Goal: Task Accomplishment & Management: Complete application form

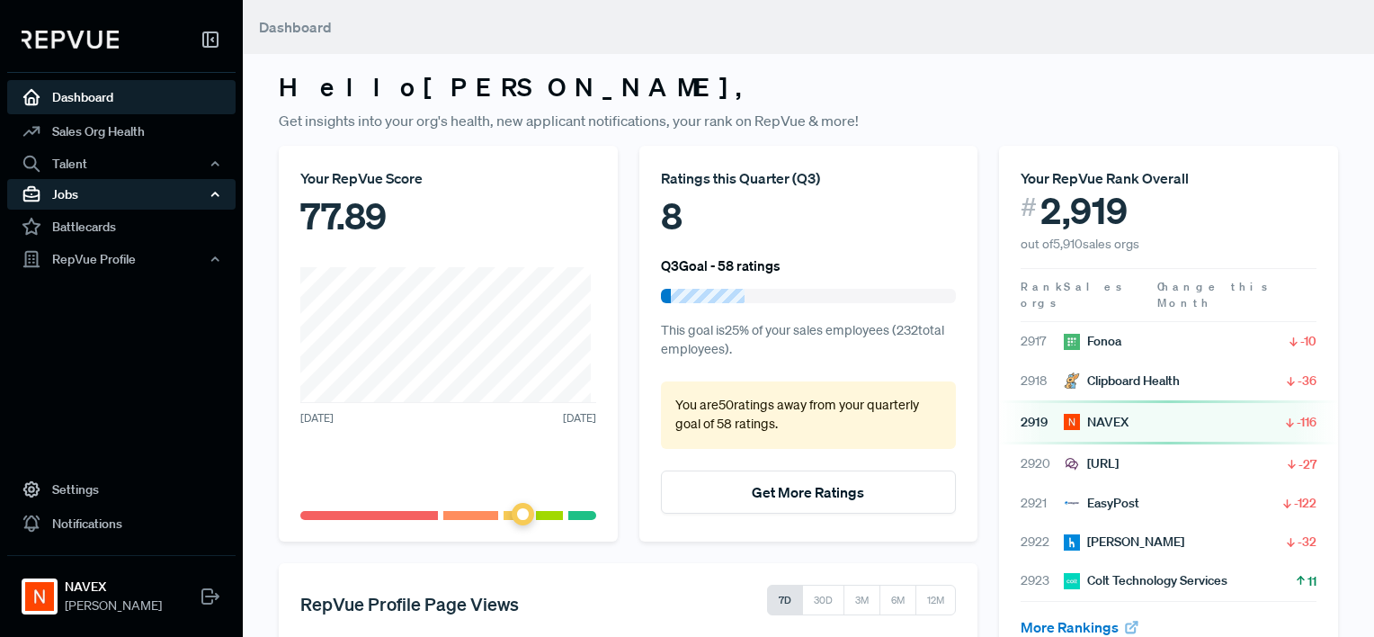
click at [110, 190] on div "Jobs" at bounding box center [121, 194] width 228 height 31
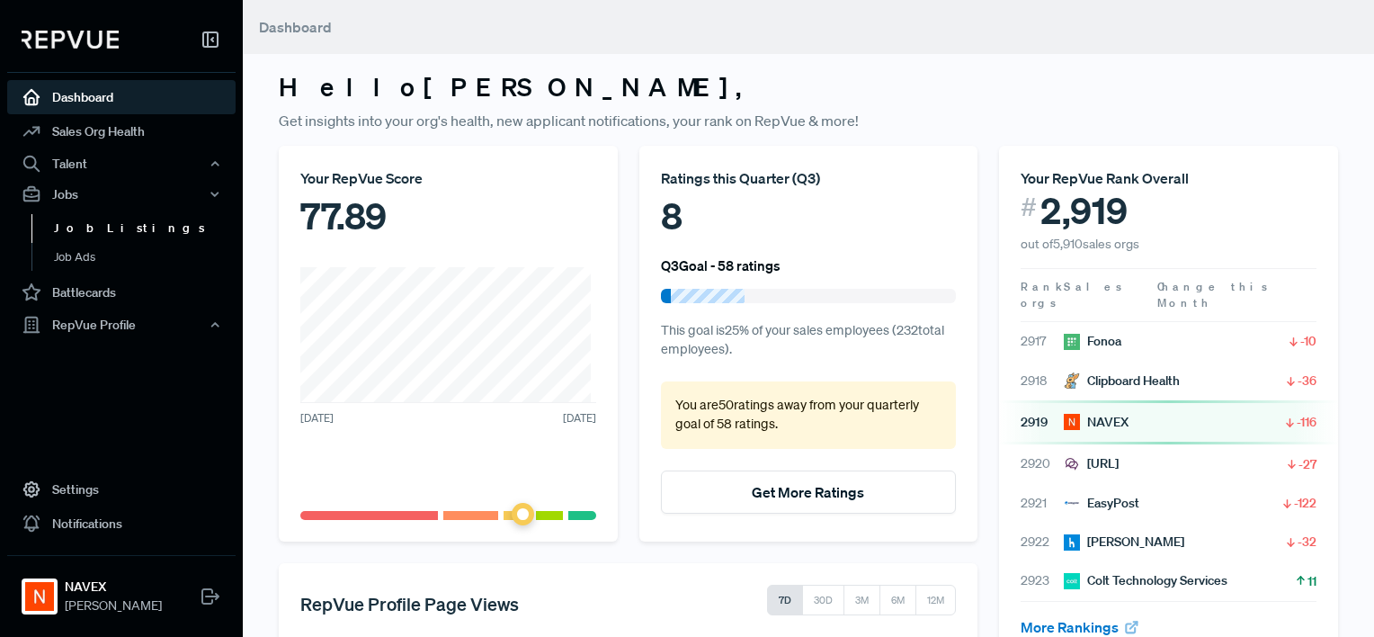
click at [102, 222] on link "Job Listings" at bounding box center [145, 228] width 228 height 29
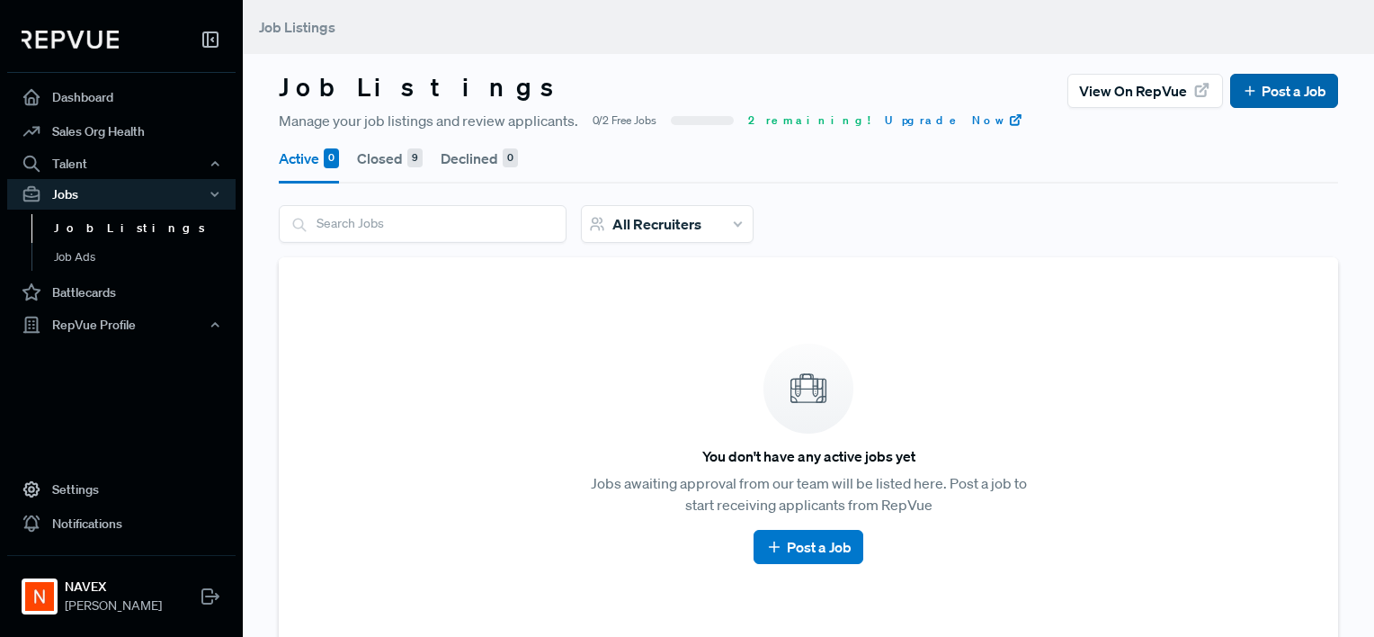
click at [1259, 90] on link "Post a Job" at bounding box center [1284, 91] width 85 height 22
click at [392, 162] on button "Closed 9" at bounding box center [390, 158] width 66 height 50
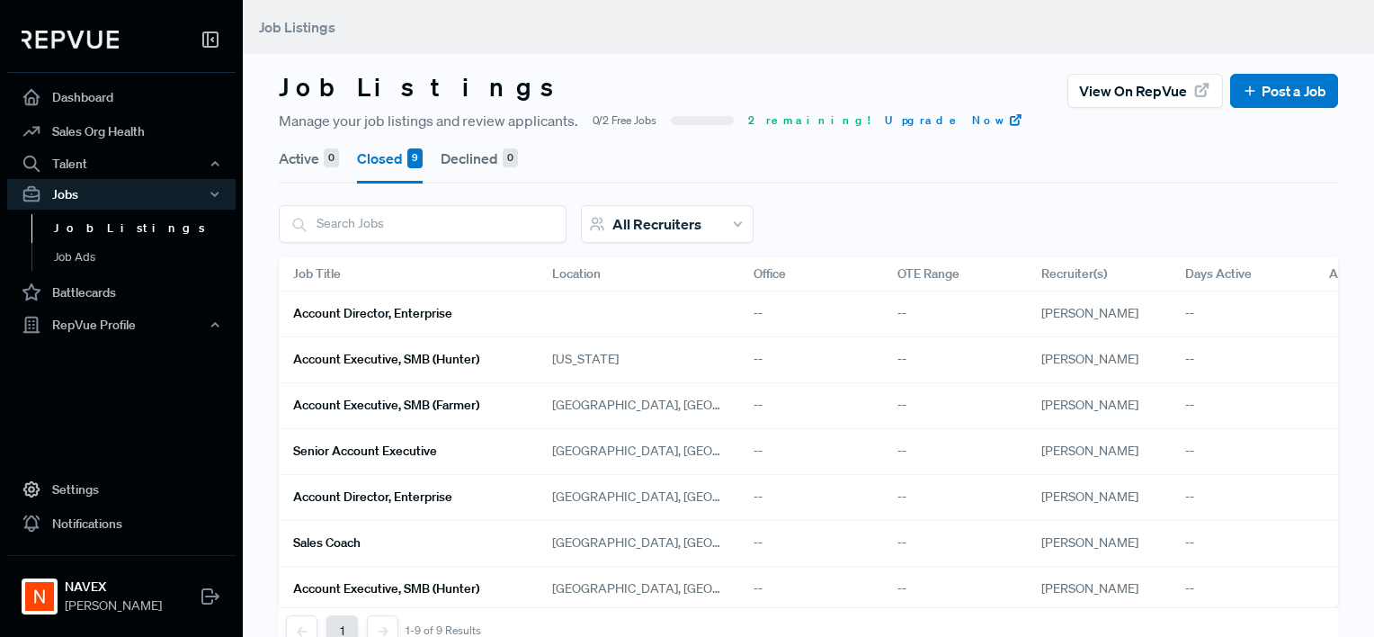
scroll to position [108, 0]
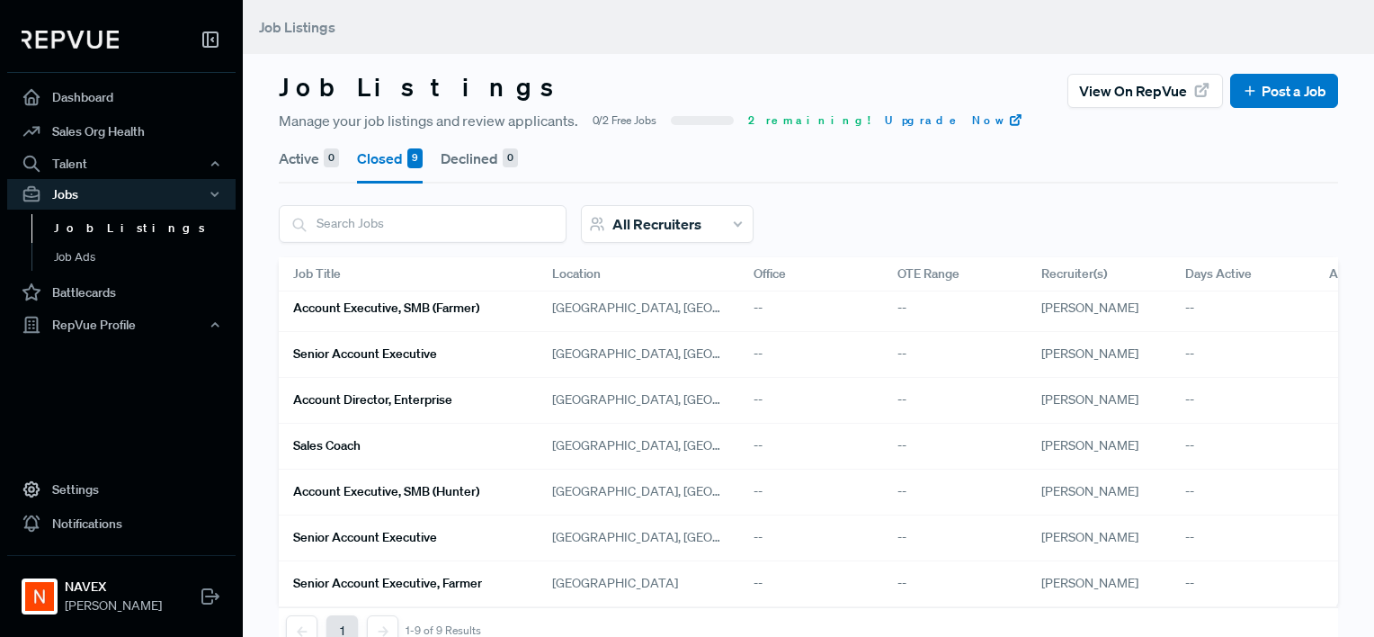
click at [400, 484] on h6 "Account Executive, SMB (Hunter)" at bounding box center [386, 491] width 186 height 15
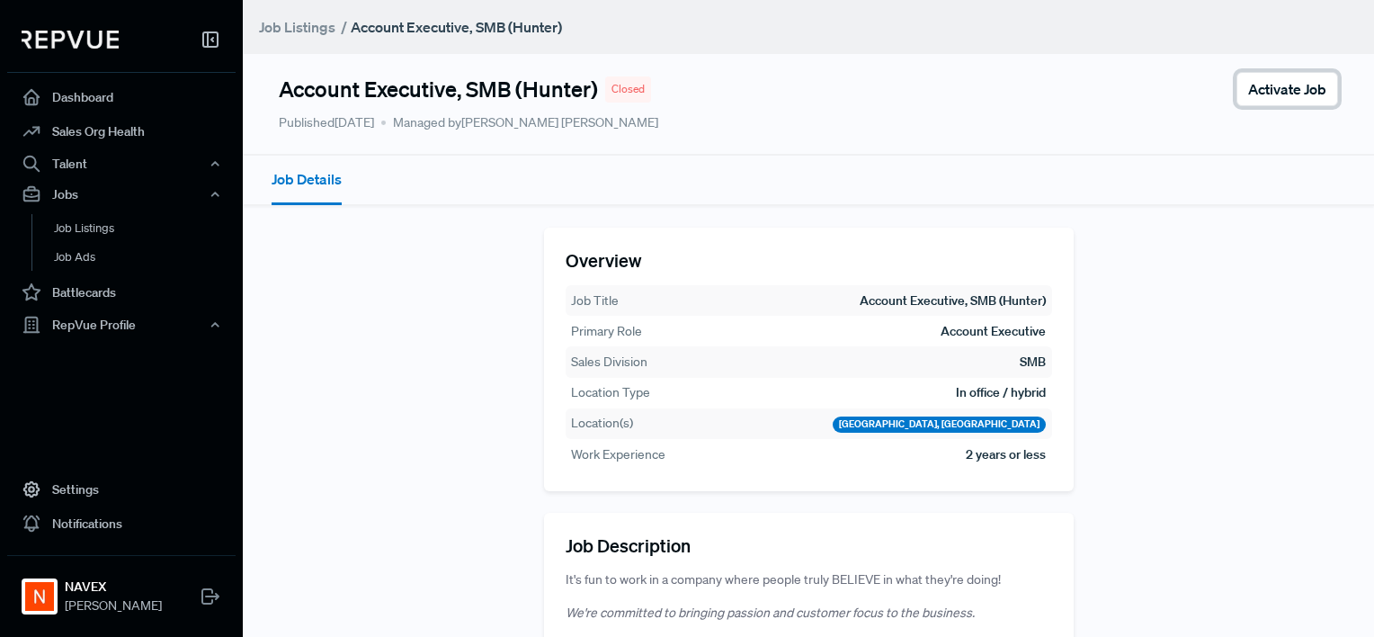
click at [1253, 98] on span "Activate Job" at bounding box center [1287, 89] width 78 height 22
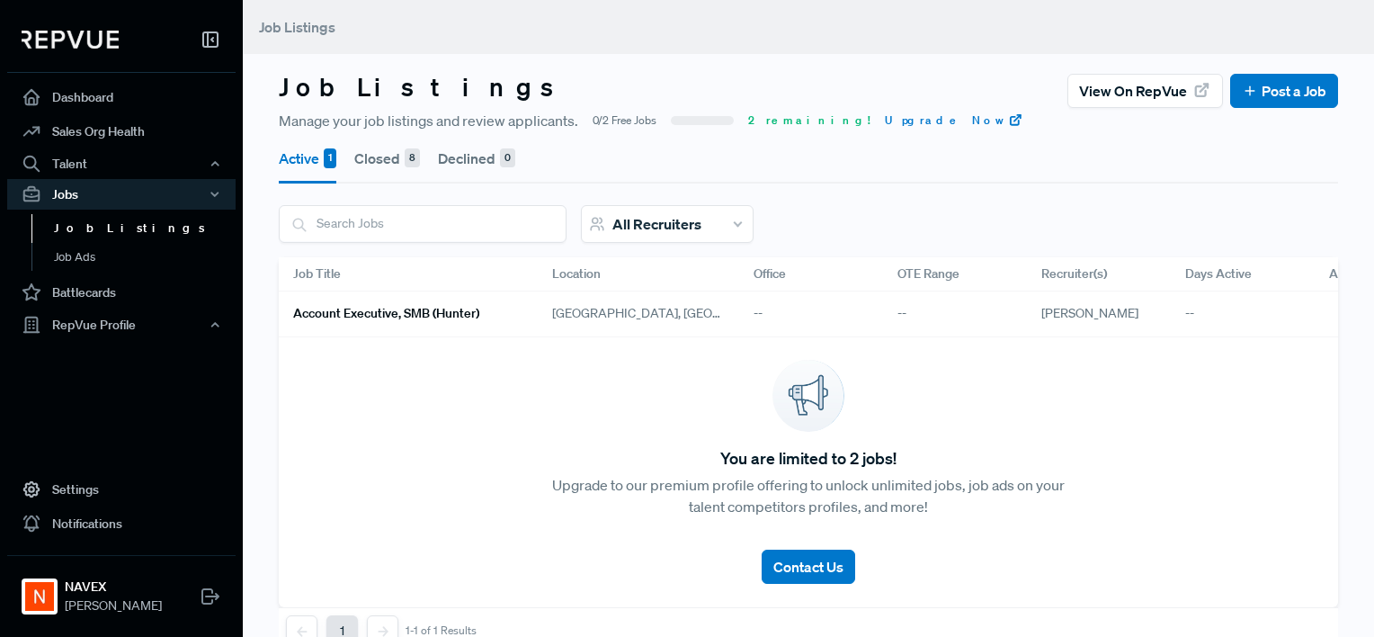
click at [367, 319] on h6 "Account Executive, SMB (Hunter)" at bounding box center [386, 313] width 186 height 15
click at [395, 154] on button "Closed 8" at bounding box center [387, 158] width 66 height 50
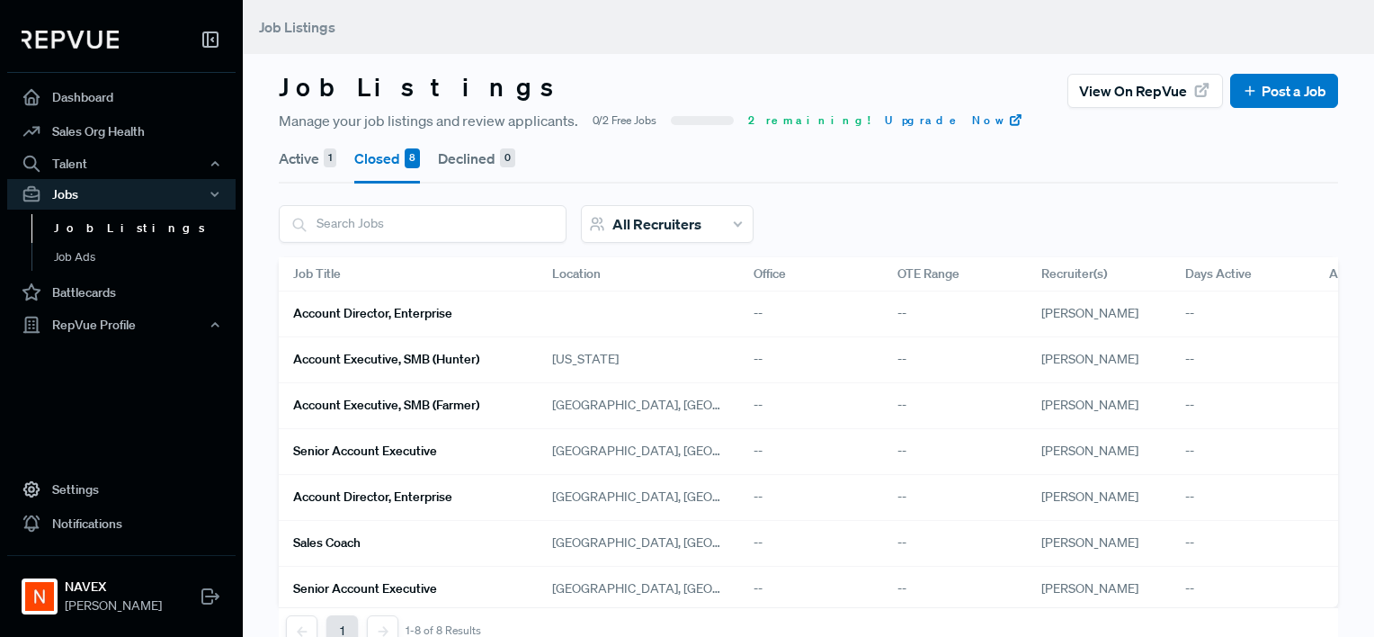
scroll to position [62, 0]
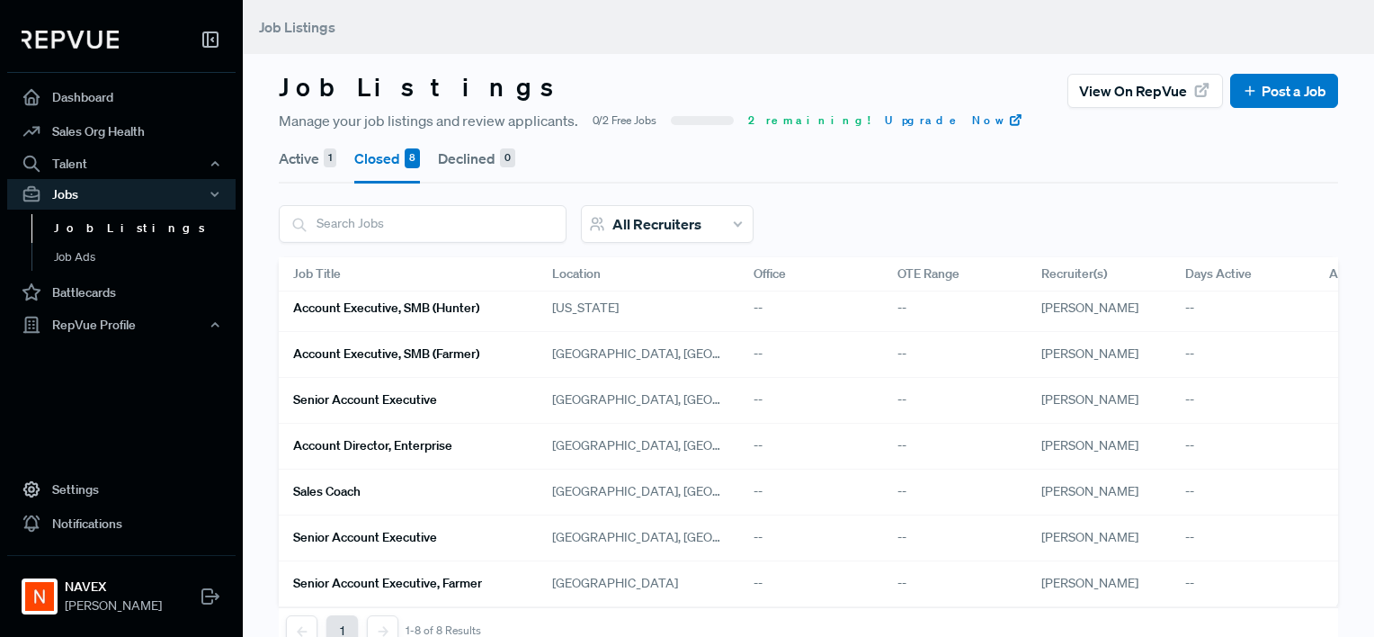
click at [453, 346] on h6 "Account Executive, SMB (Farmer)" at bounding box center [386, 353] width 186 height 15
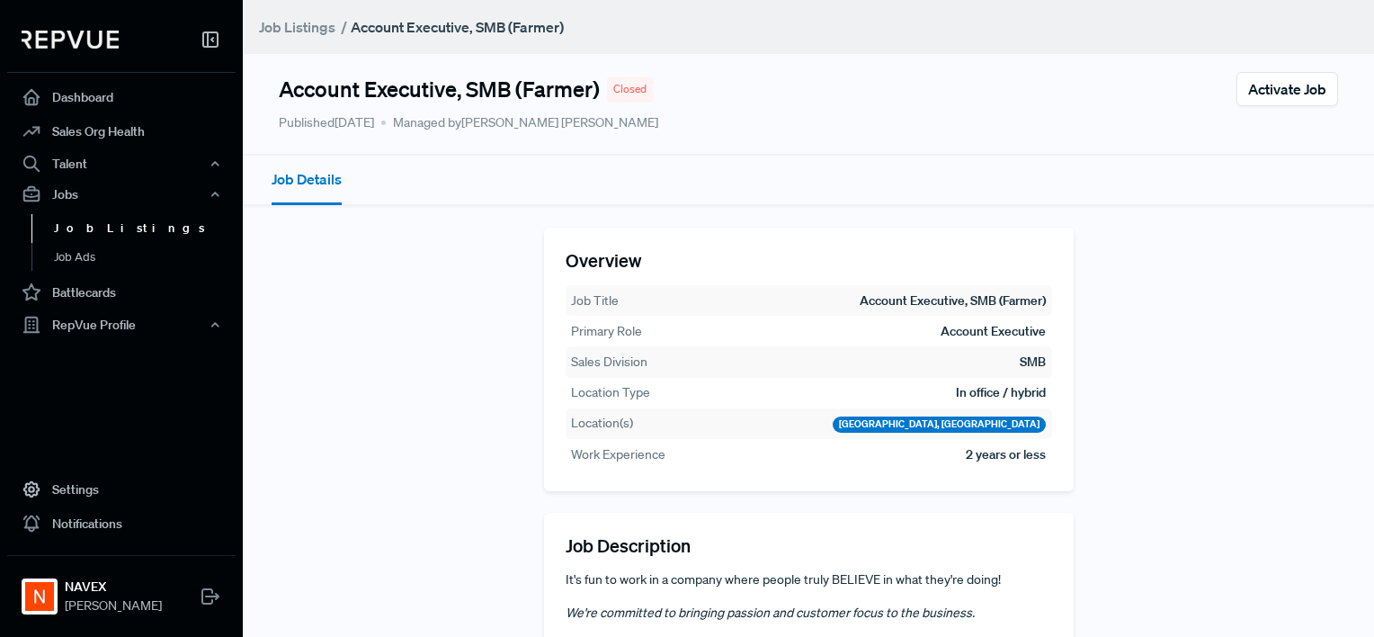
click at [85, 228] on link "Job Listings" at bounding box center [145, 228] width 228 height 29
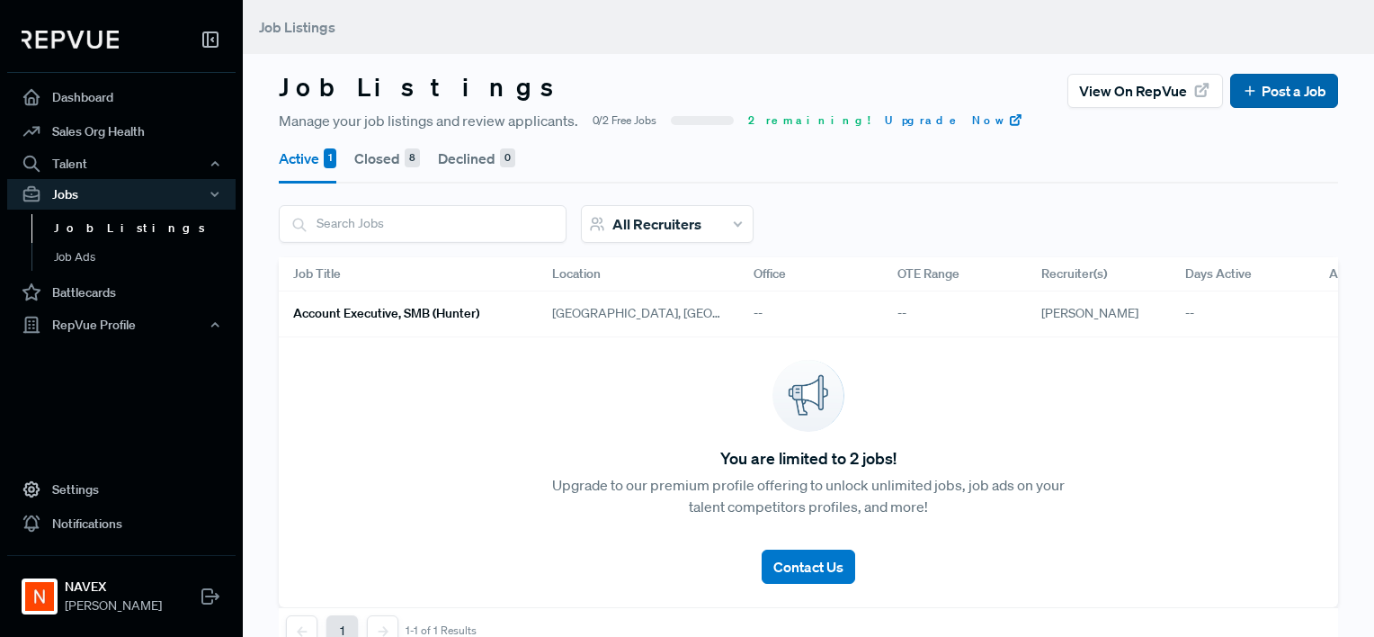
click at [1293, 88] on link "Post a Job" at bounding box center [1284, 91] width 85 height 22
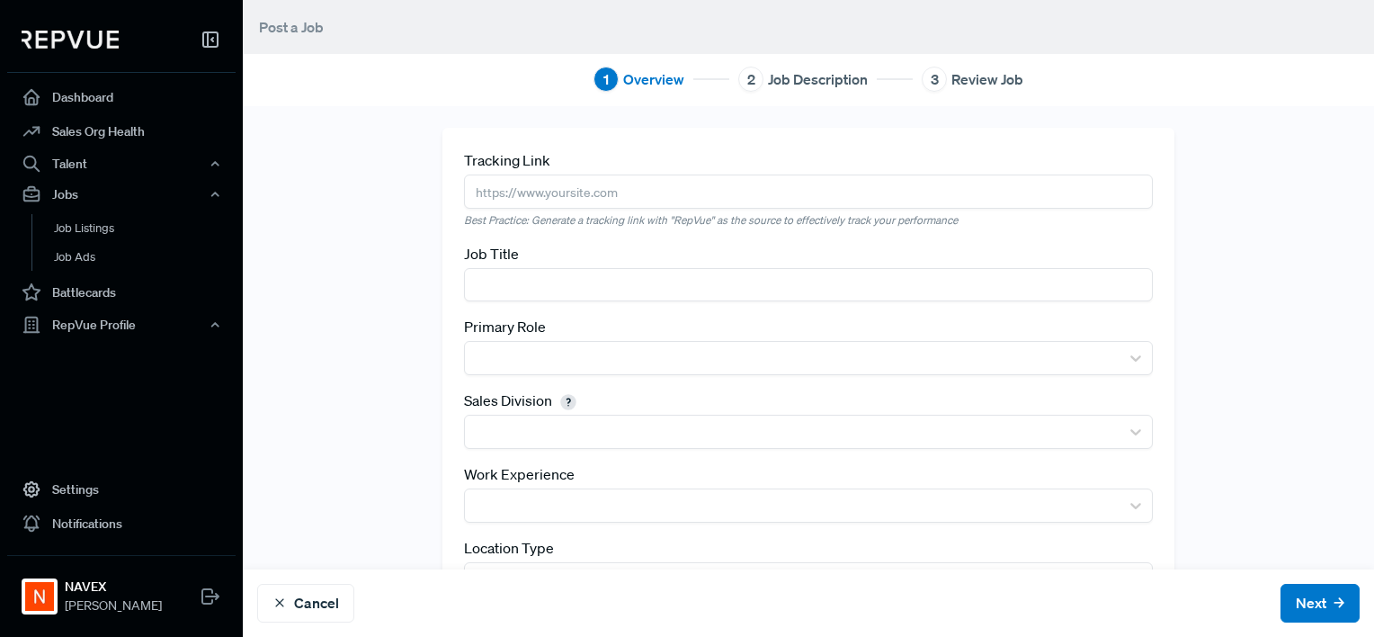
click at [544, 198] on input "text" at bounding box center [809, 190] width 690 height 33
click at [478, 283] on input "text" at bounding box center [809, 284] width 690 height 33
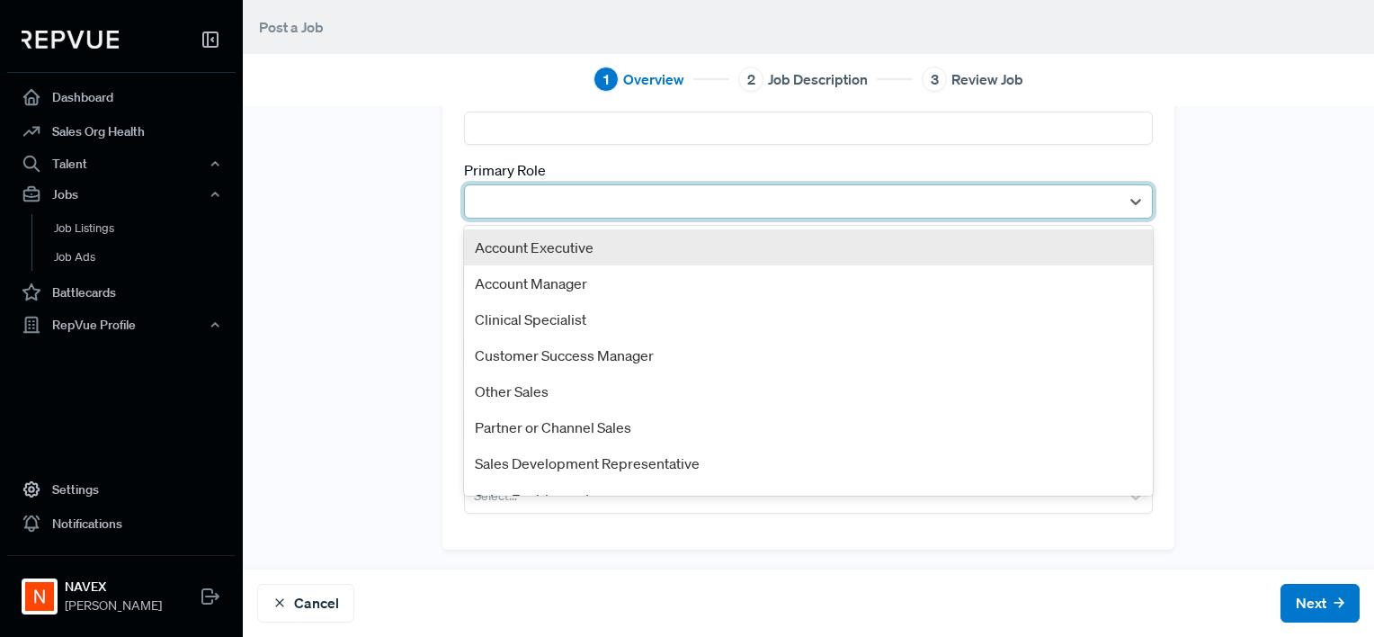
click at [534, 201] on div at bounding box center [793, 201] width 638 height 25
click at [535, 241] on div "Account Executive" at bounding box center [809, 247] width 690 height 36
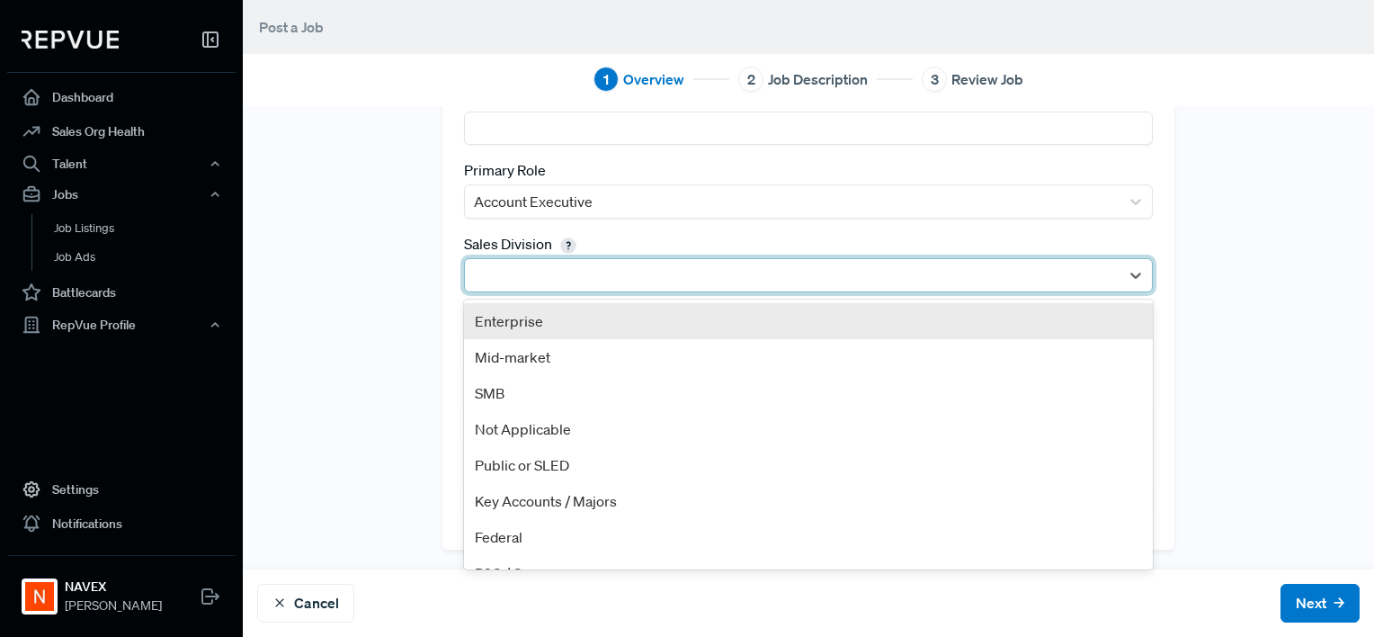
click at [503, 272] on div at bounding box center [793, 275] width 638 height 25
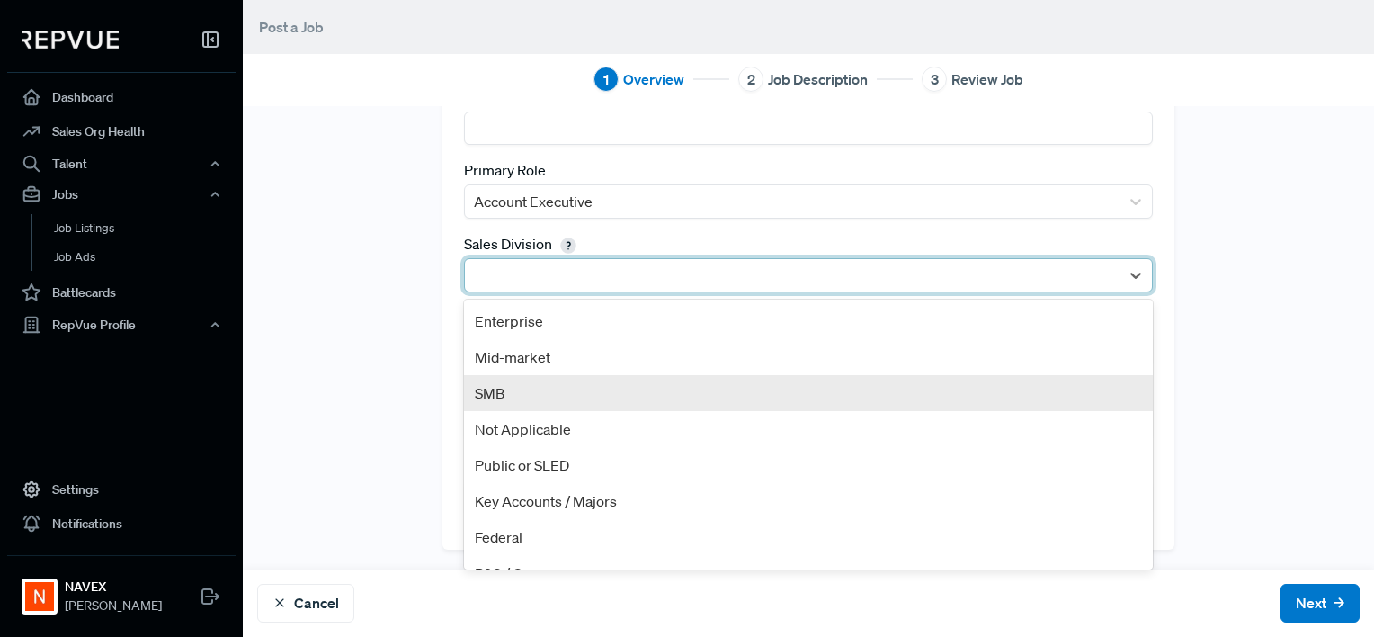
click at [518, 387] on div "SMB" at bounding box center [809, 393] width 690 height 36
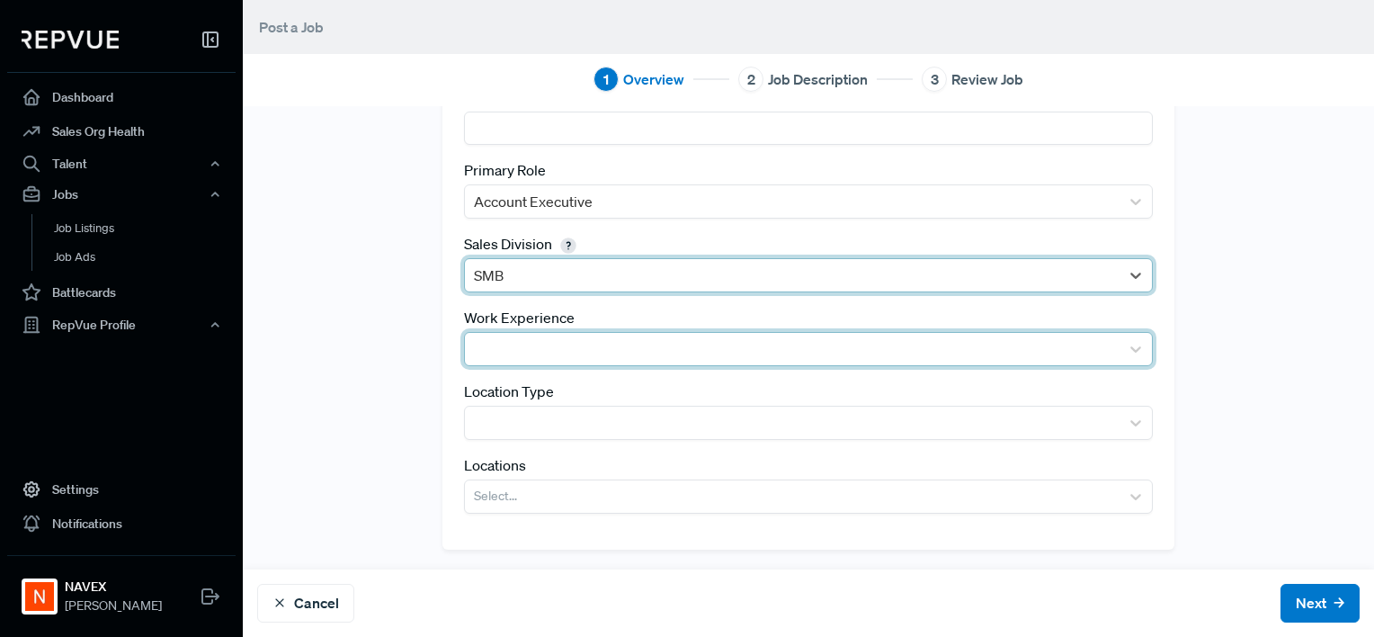
click at [523, 353] on div at bounding box center [793, 348] width 638 height 25
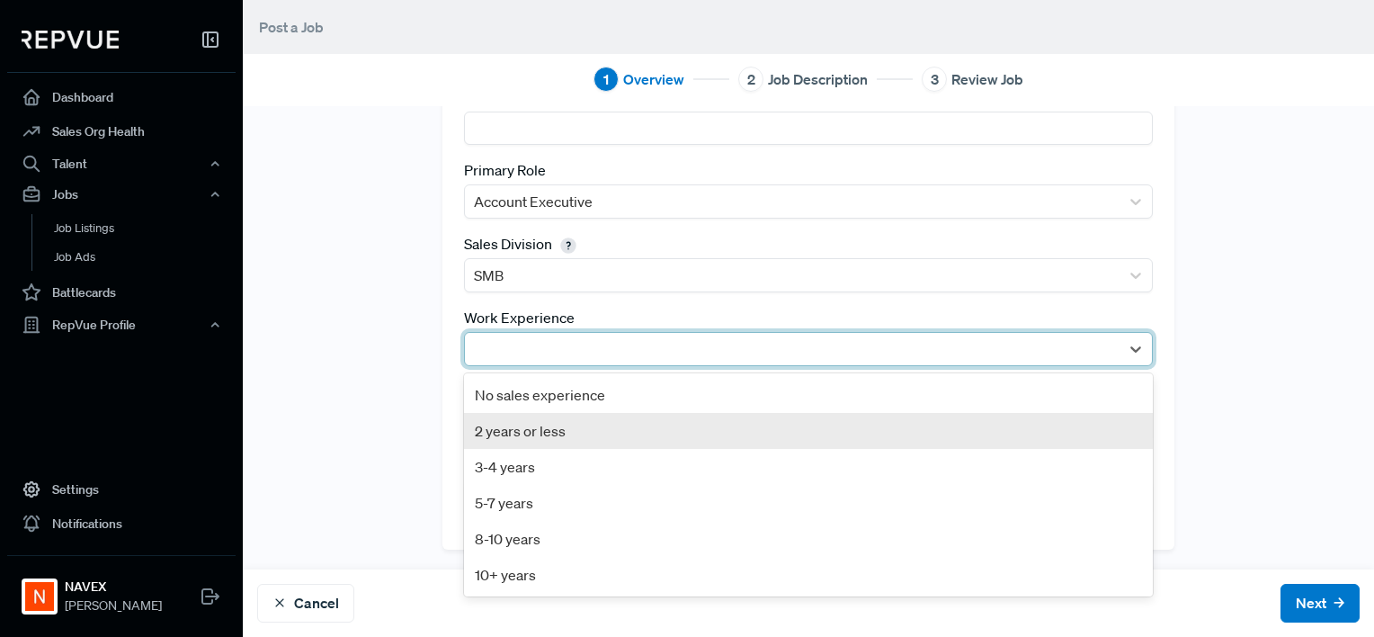
click at [518, 440] on div "2 years or less" at bounding box center [809, 431] width 690 height 36
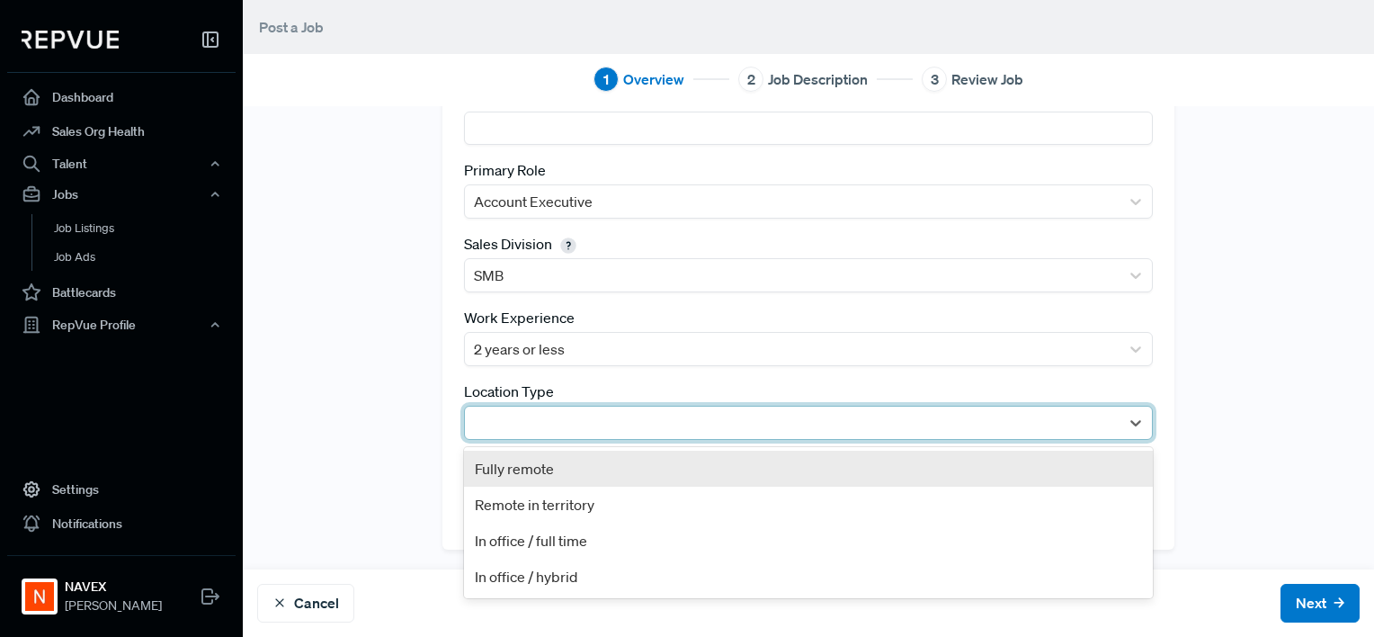
click at [525, 428] on div at bounding box center [793, 422] width 638 height 25
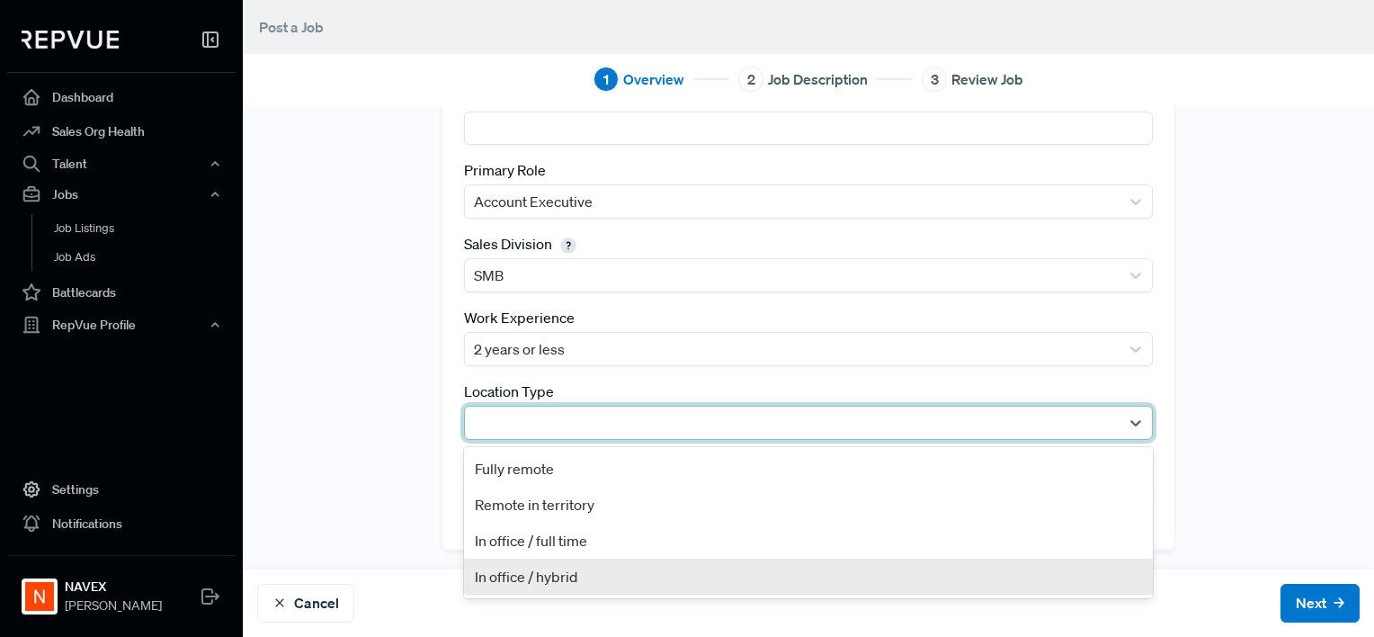
click at [532, 576] on div "In office / hybrid" at bounding box center [809, 576] width 690 height 36
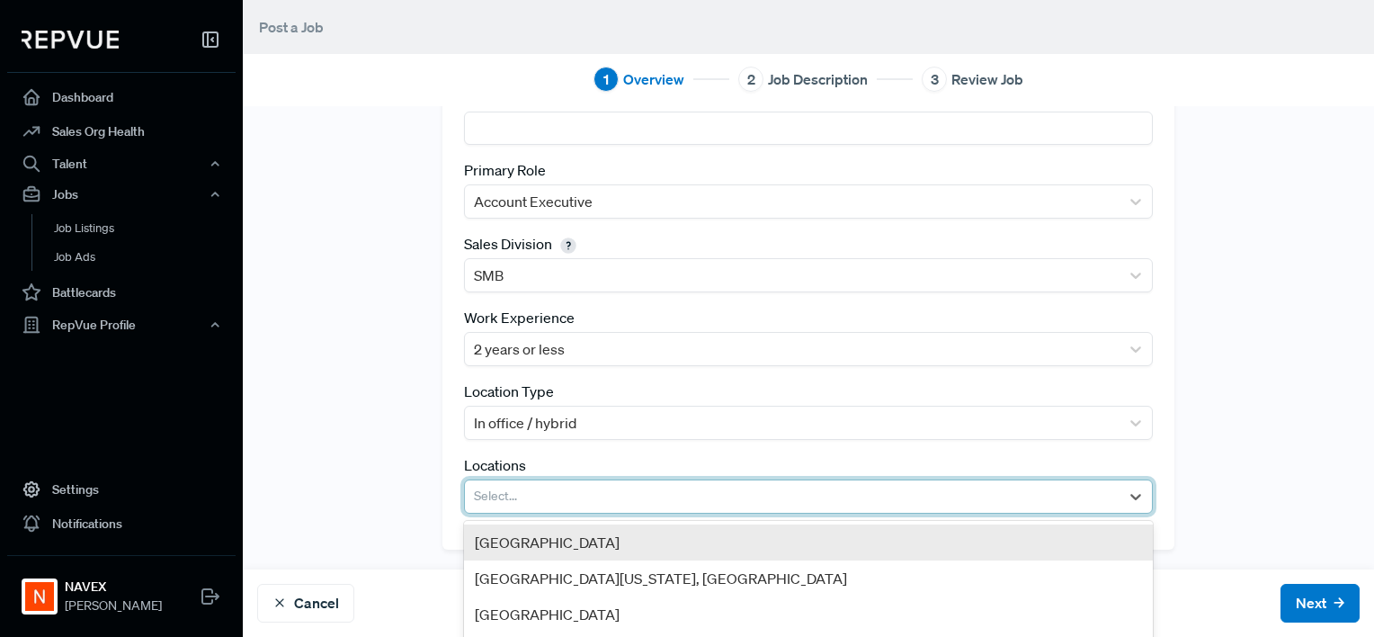
click at [531, 495] on div at bounding box center [793, 496] width 638 height 25
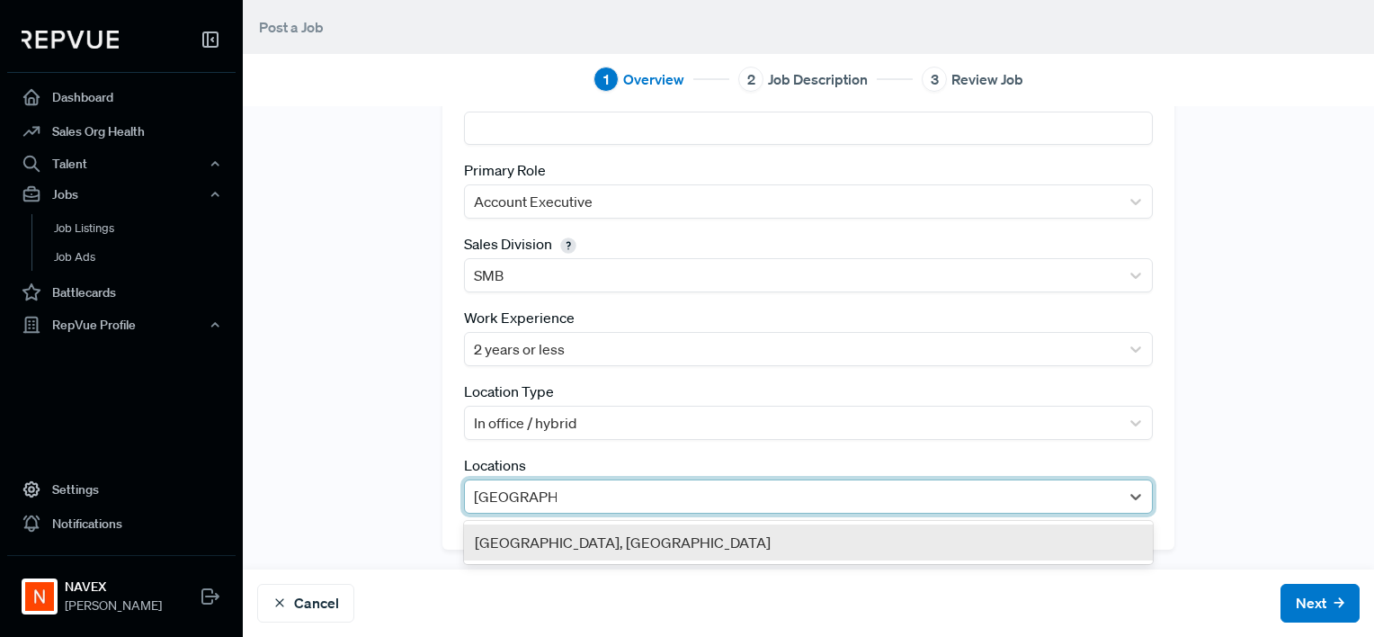
type input "[GEOGRAPHIC_DATA],"
click at [561, 546] on div "[GEOGRAPHIC_DATA], [GEOGRAPHIC_DATA]" at bounding box center [809, 542] width 690 height 36
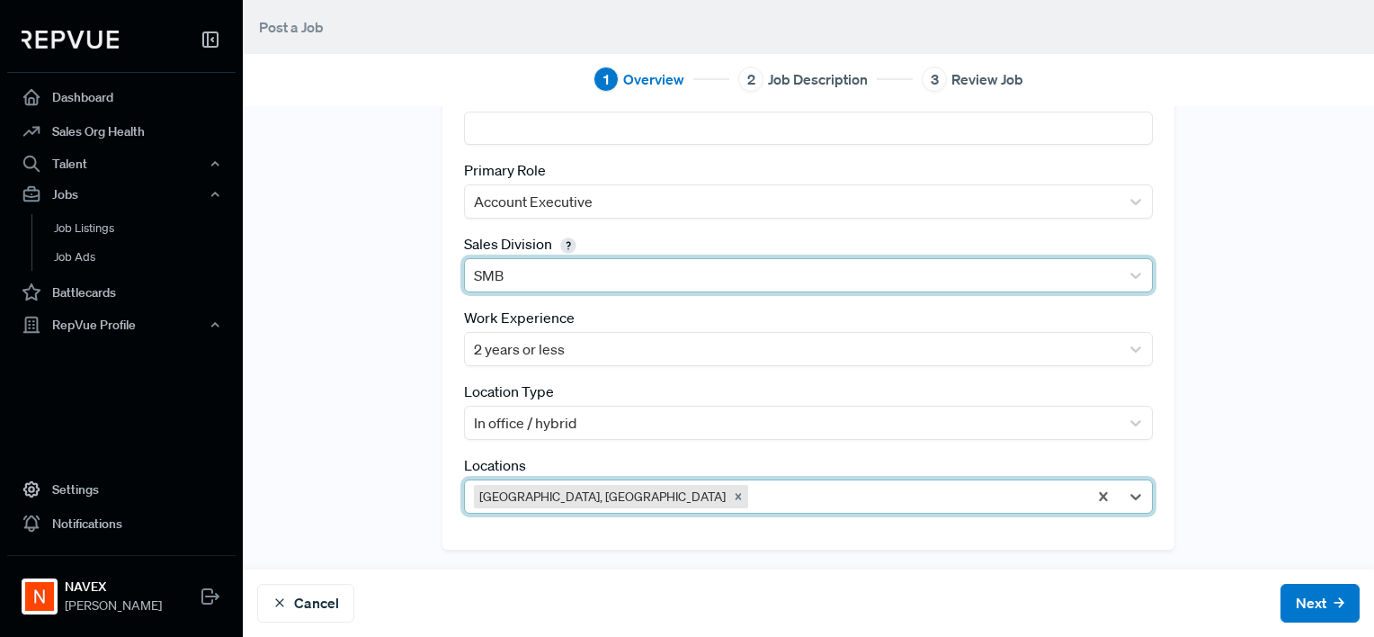
scroll to position [0, 0]
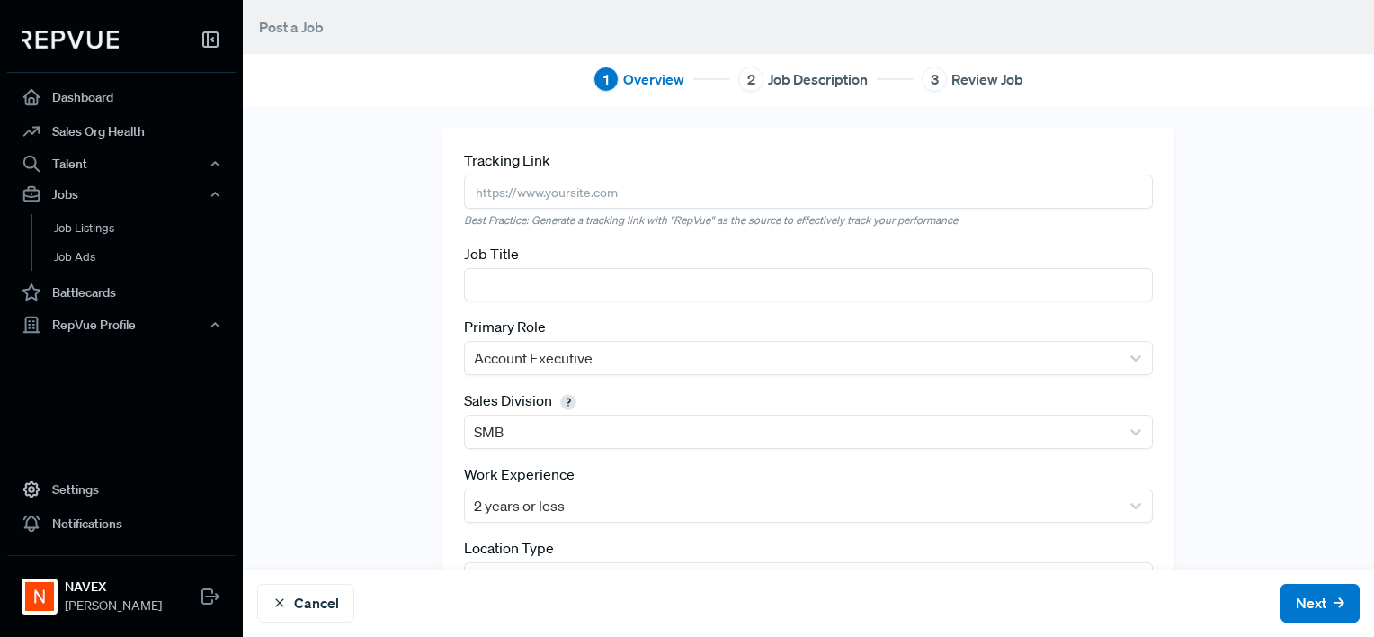
click at [572, 181] on input "text" at bounding box center [809, 190] width 690 height 33
paste input "[URL][DOMAIN_NAME]"
type input "[URL][DOMAIN_NAME]"
click at [510, 279] on input "text" at bounding box center [809, 284] width 690 height 33
type input "Account Executive, SMB (Farmer)"
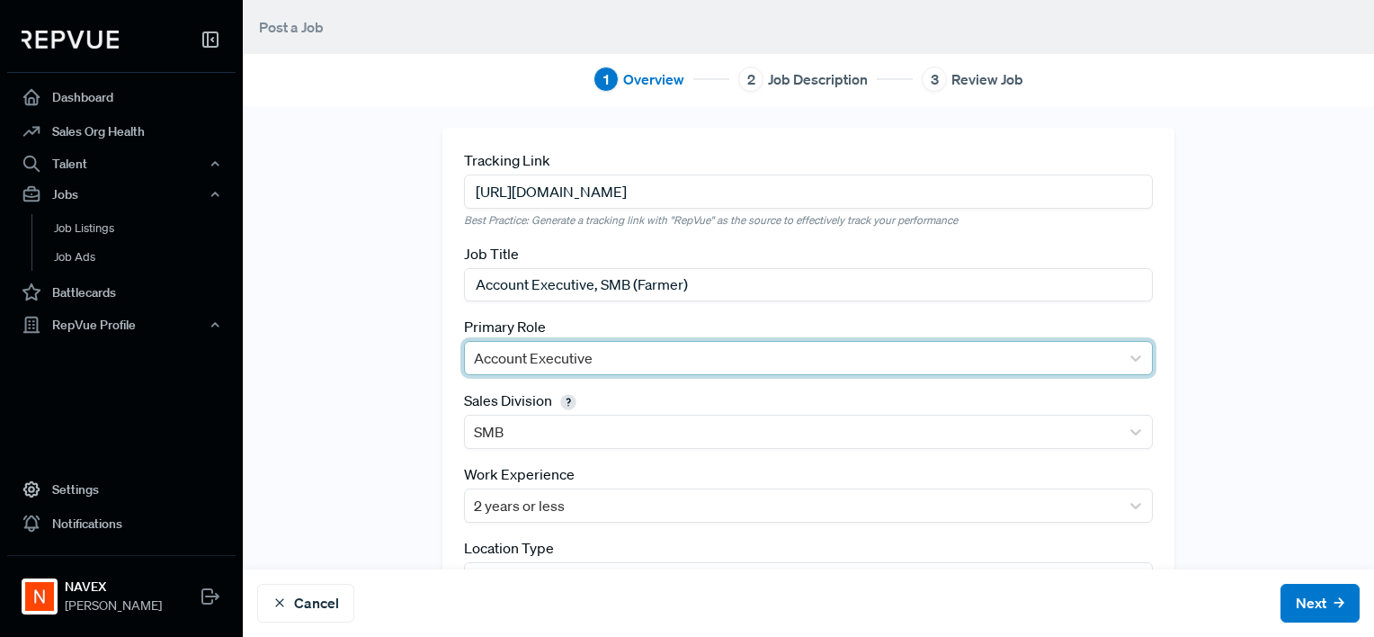
scroll to position [156, 0]
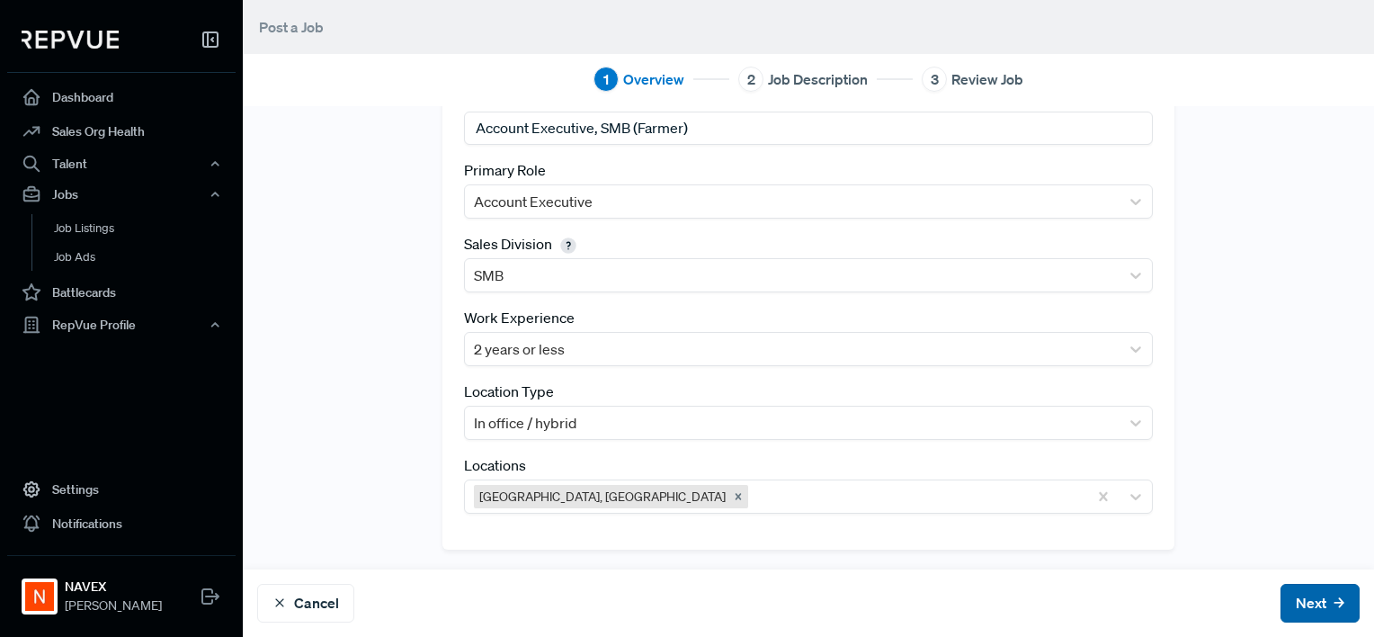
click at [1291, 603] on button "Next" at bounding box center [1320, 603] width 79 height 39
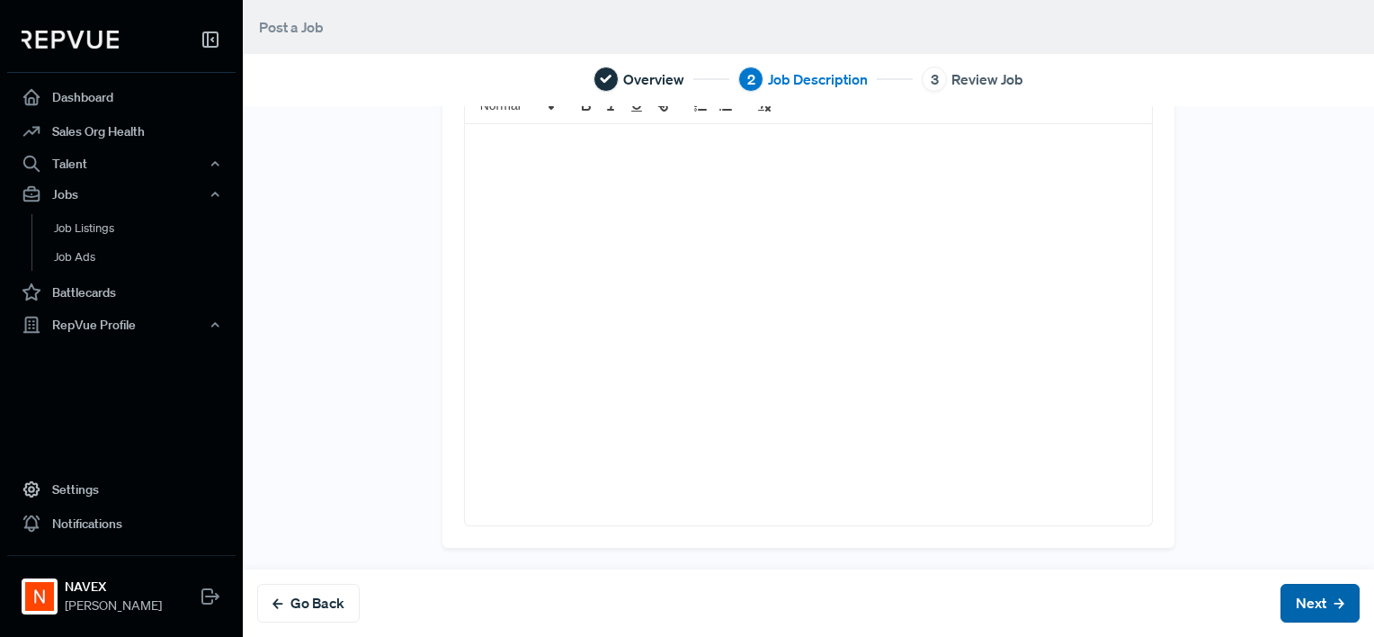
scroll to position [0, 0]
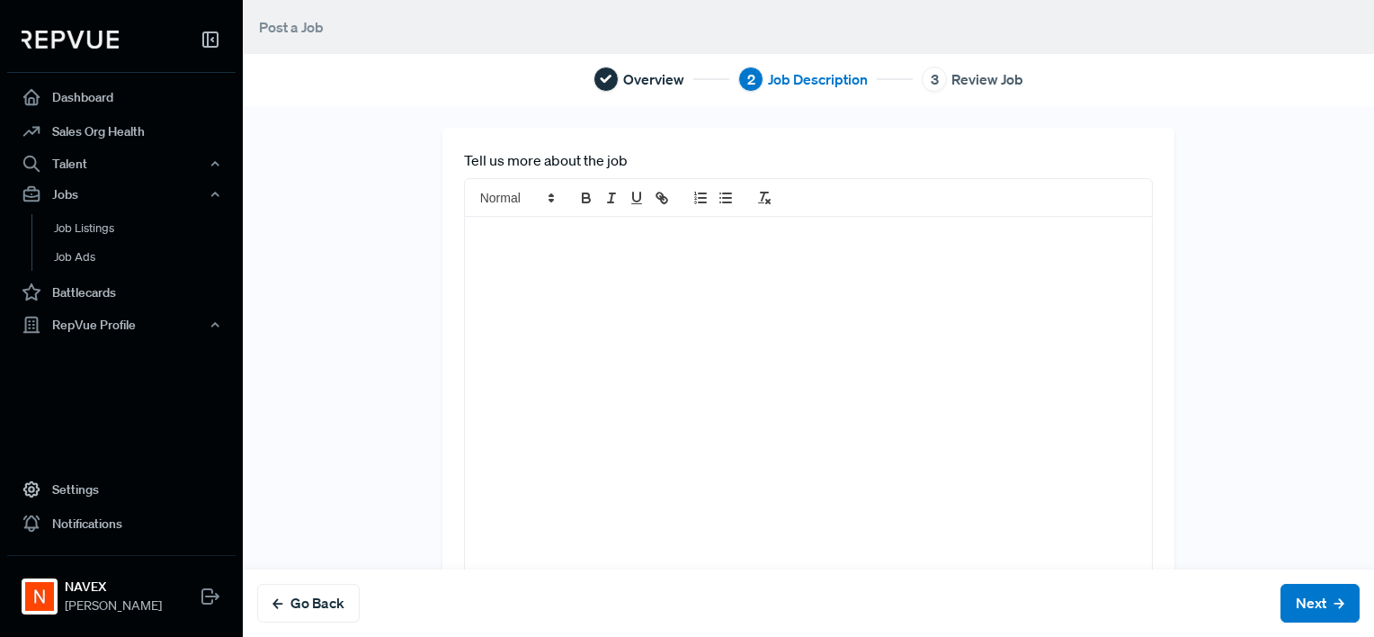
click at [608, 312] on div at bounding box center [809, 417] width 688 height 401
drag, startPoint x: 785, startPoint y: 250, endPoint x: 266, endPoint y: 187, distance: 522.7
click at [266, 187] on div "Tell us more about the job Account Executive, SMB (Farmer) | NAVEX" at bounding box center [808, 384] width 1131 height 513
drag, startPoint x: 767, startPoint y: 251, endPoint x: 271, endPoint y: 212, distance: 497.9
click at [271, 212] on div "Tell us more about the job Account Executive, SMB (Farmer) | NAVEX" at bounding box center [808, 384] width 1131 height 513
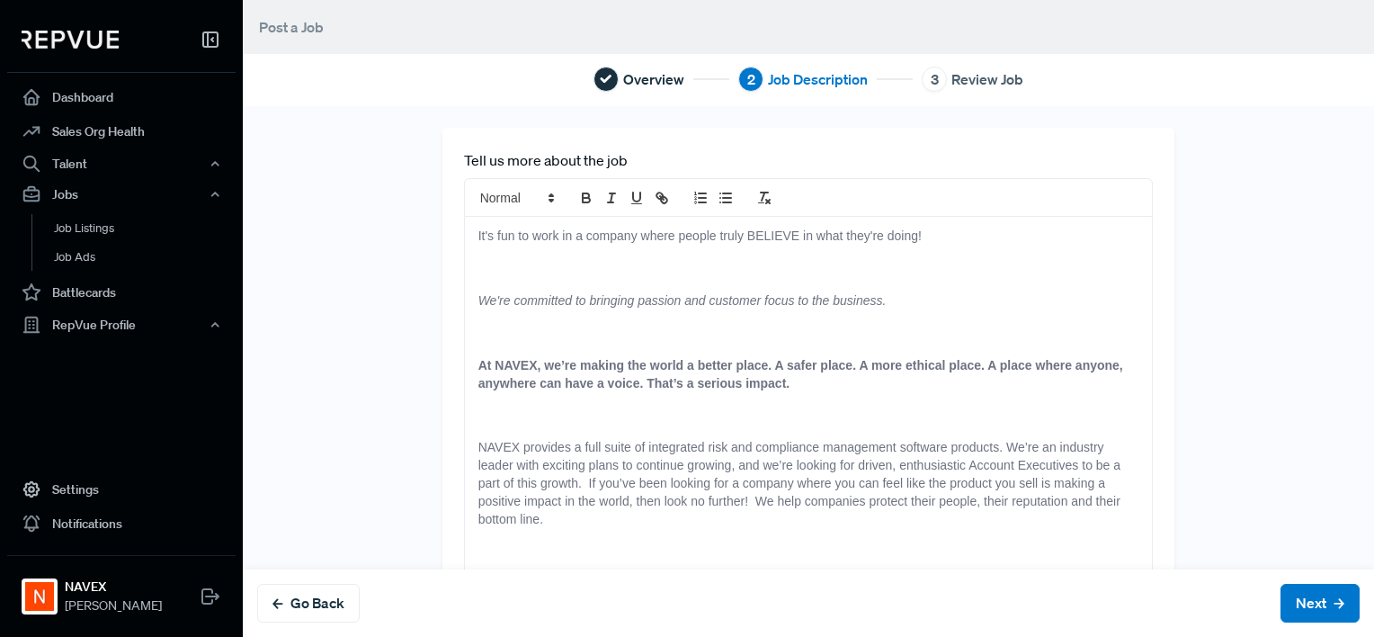
scroll to position [13, 0]
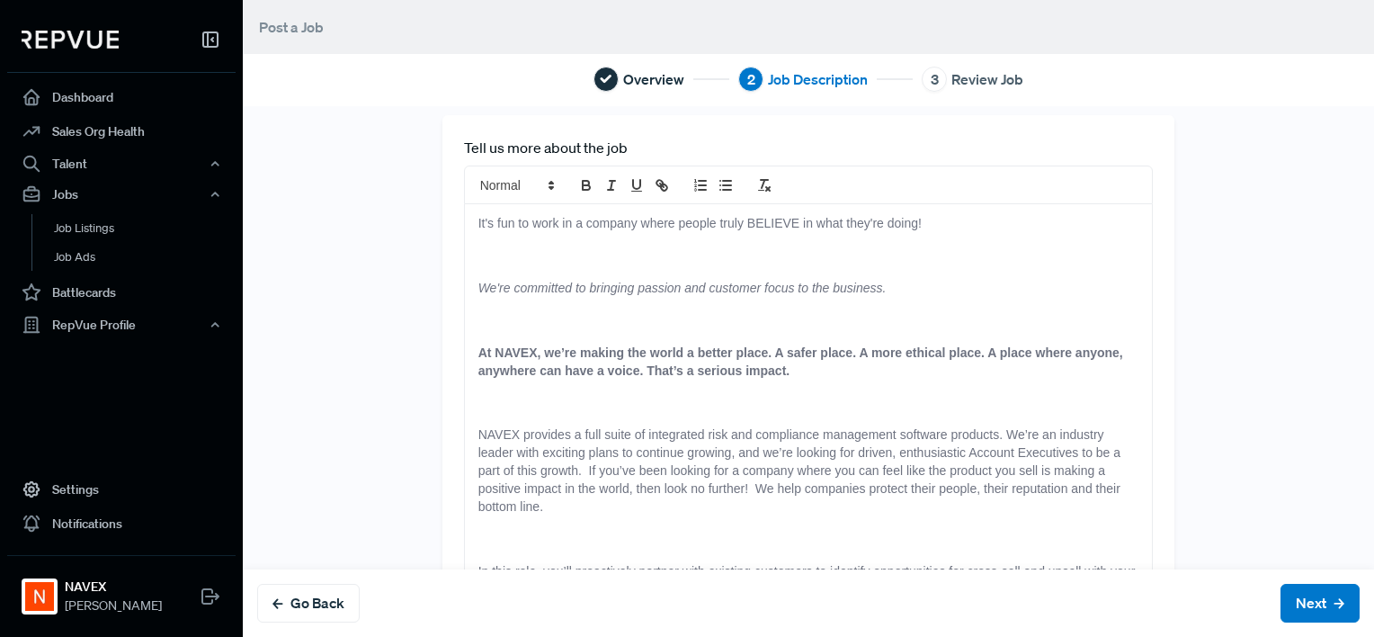
click at [487, 255] on p at bounding box center [808, 256] width 661 height 18
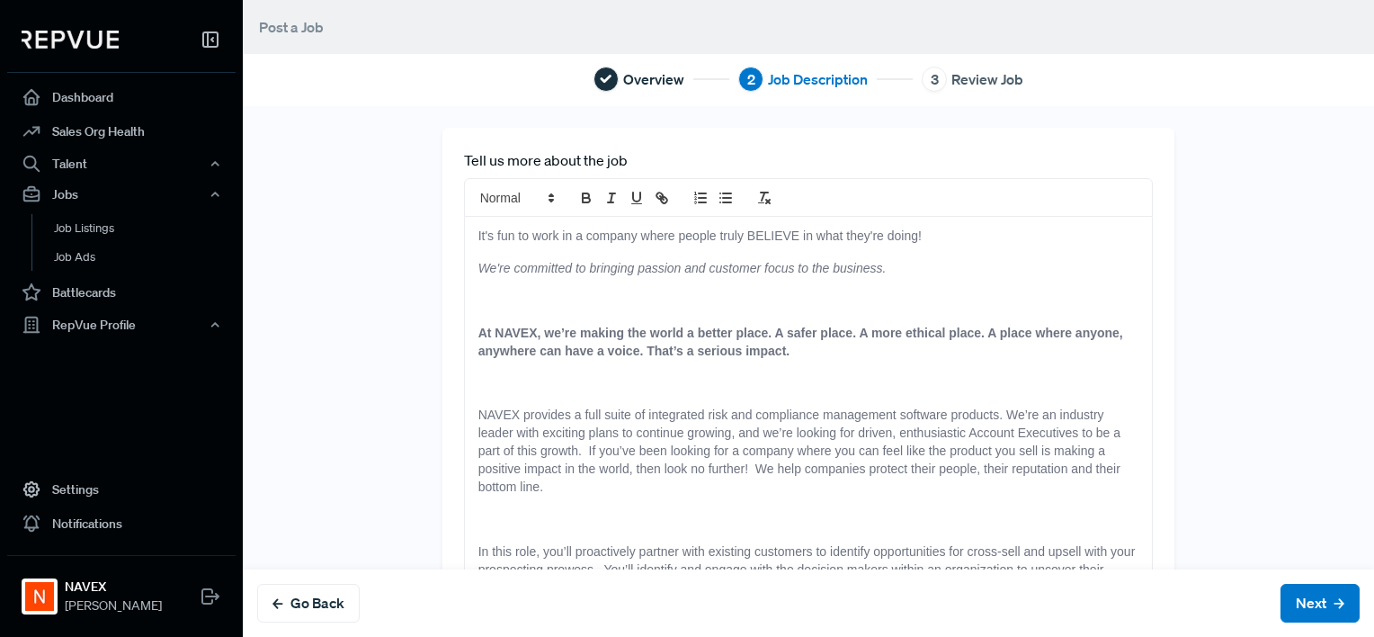
click at [482, 292] on p at bounding box center [808, 301] width 661 height 18
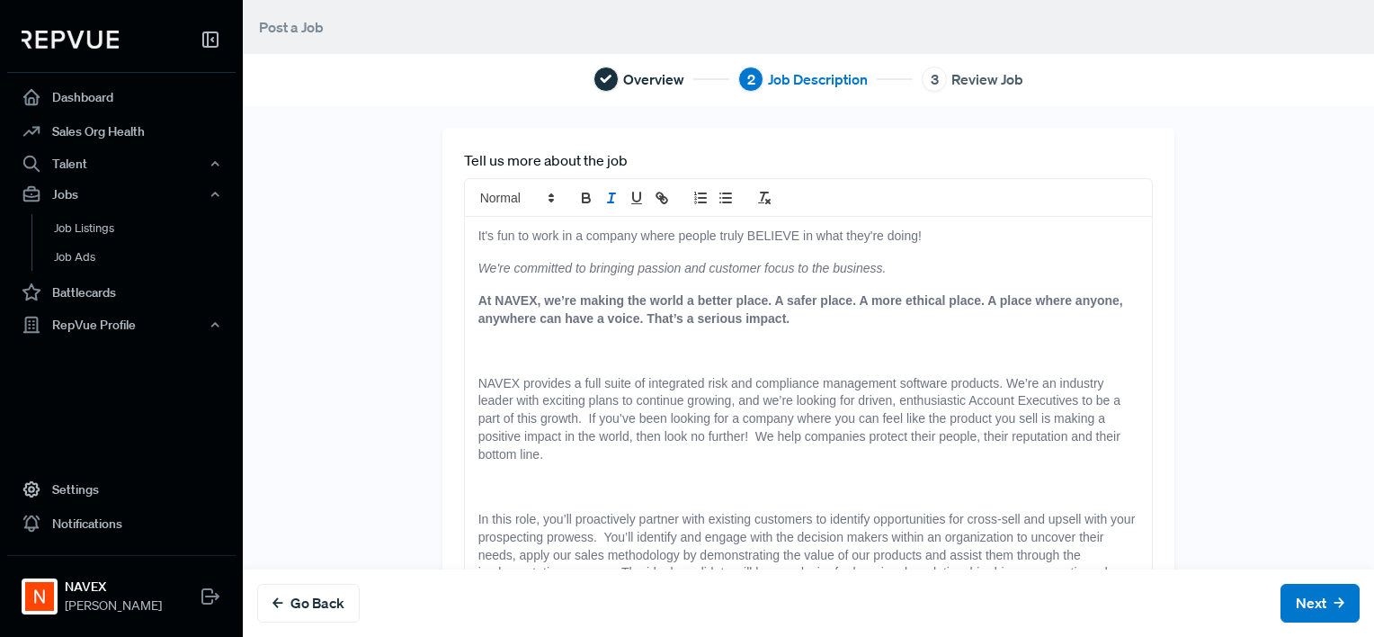
click at [478, 352] on p at bounding box center [808, 352] width 661 height 18
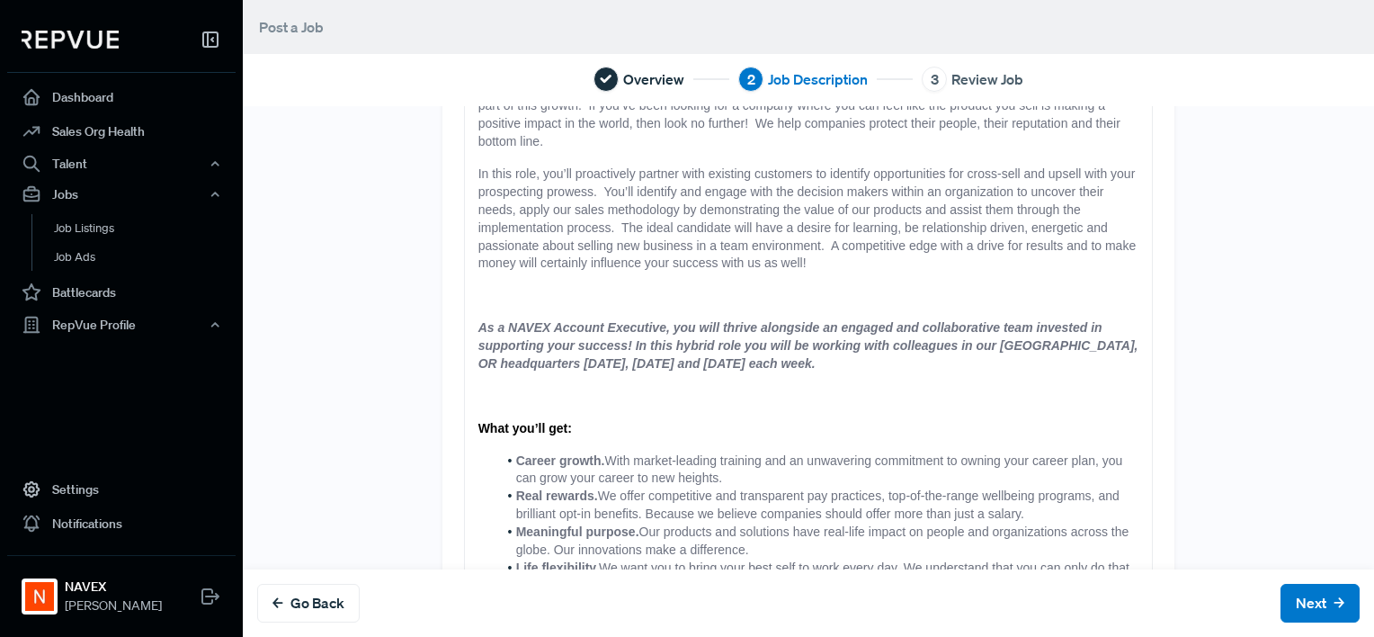
scroll to position [282, 0]
click at [478, 290] on p at bounding box center [808, 294] width 661 height 18
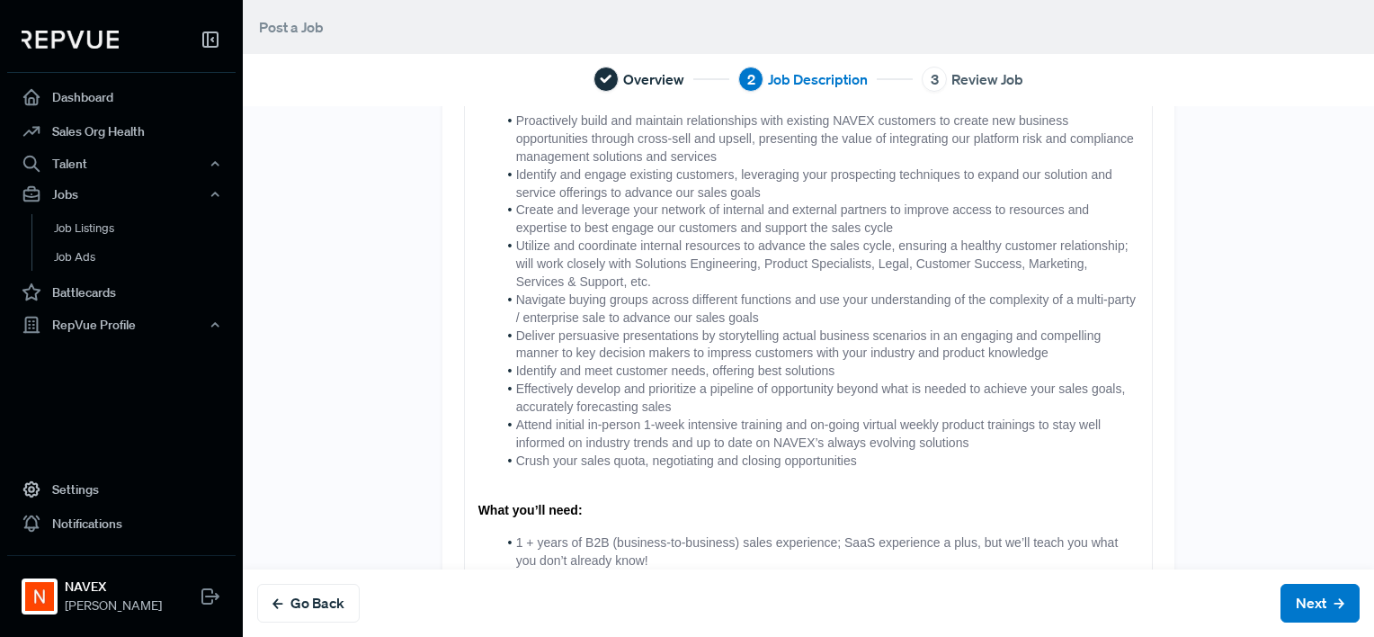
click at [471, 359] on div "It's fun to work in a company where people truly BELIEVE in what they're doing!…" at bounding box center [809, 339] width 688 height 1915
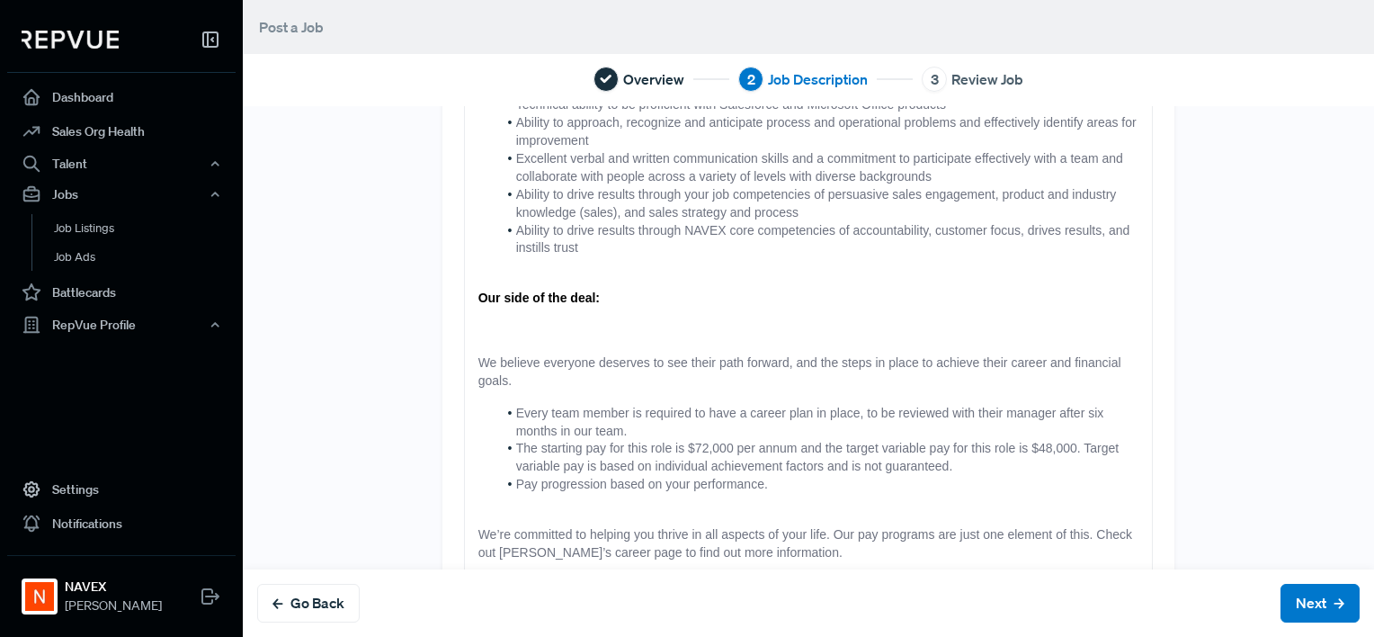
scroll to position [1401, 0]
click at [493, 334] on p at bounding box center [808, 327] width 661 height 18
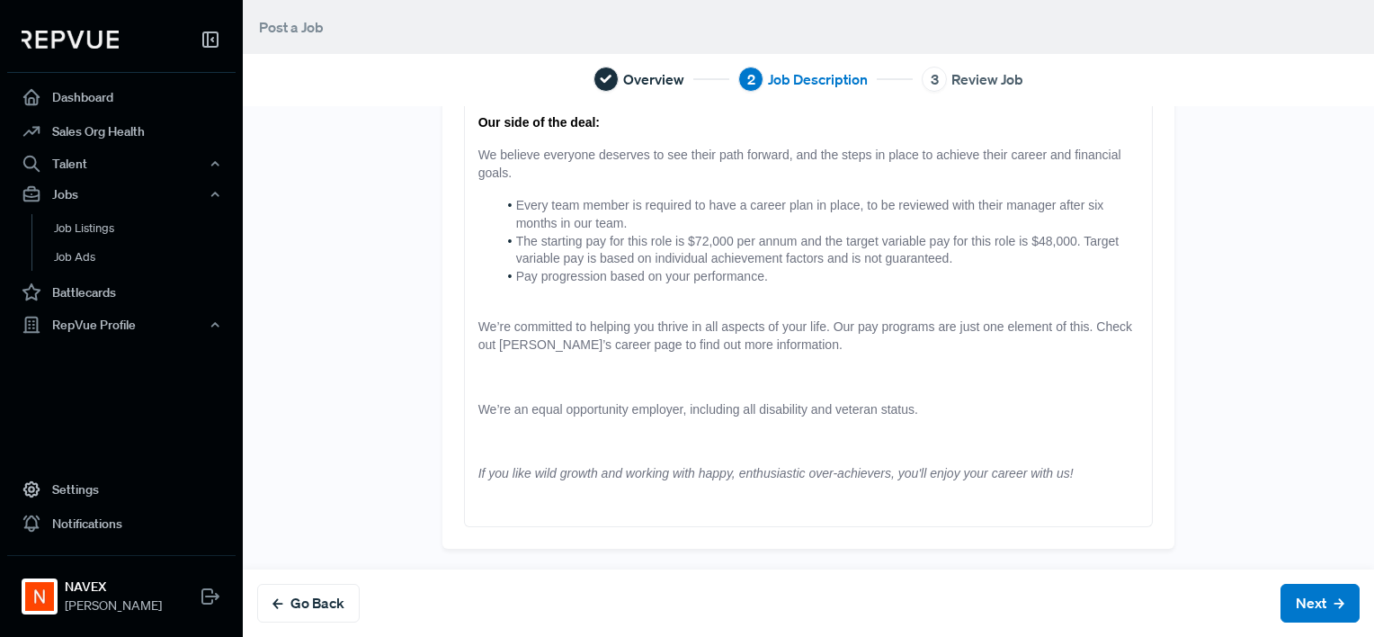
click at [480, 406] on span "We’re an equal opportunity employer, including all disability and veteran statu…" at bounding box center [698, 409] width 440 height 14
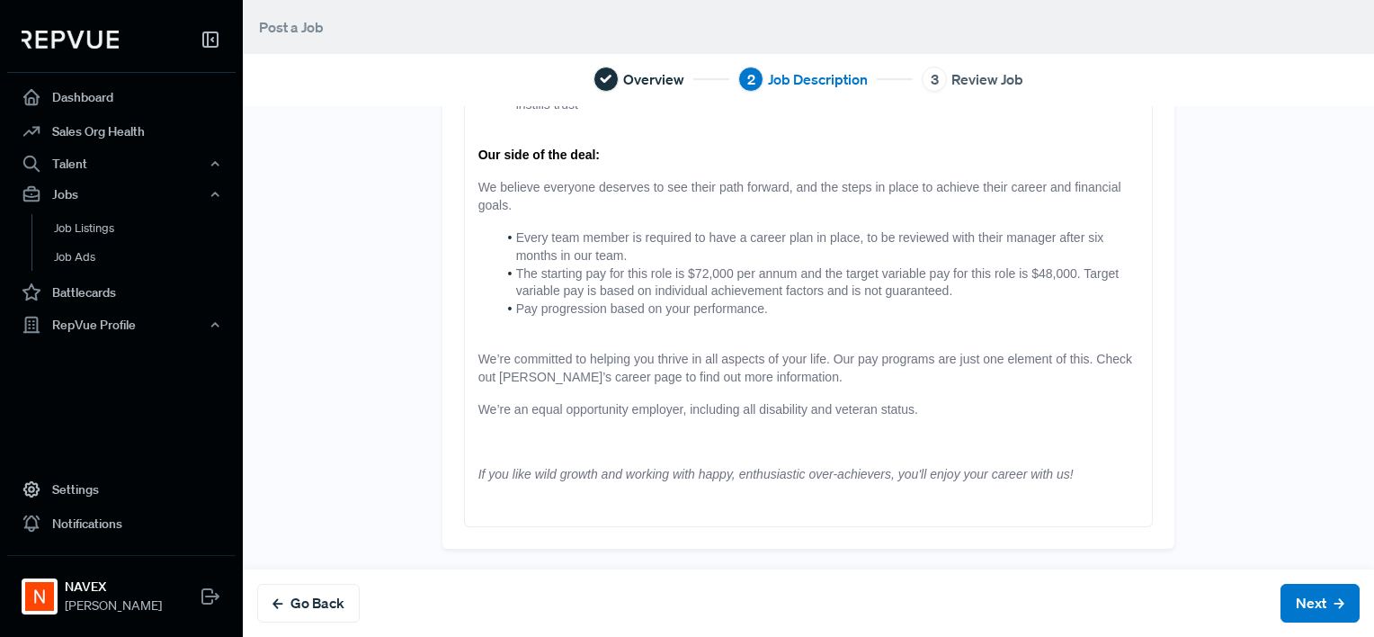
click at [489, 448] on p at bounding box center [808, 442] width 661 height 18
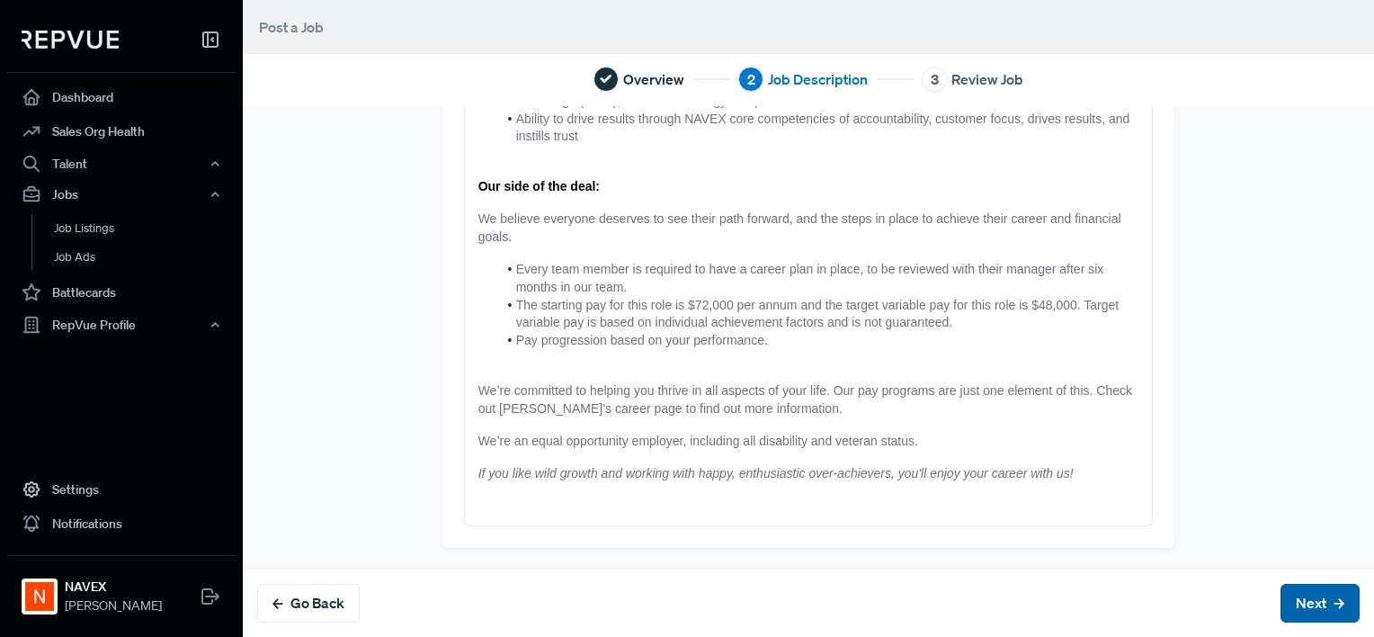
click at [1281, 600] on button "Next" at bounding box center [1320, 603] width 79 height 39
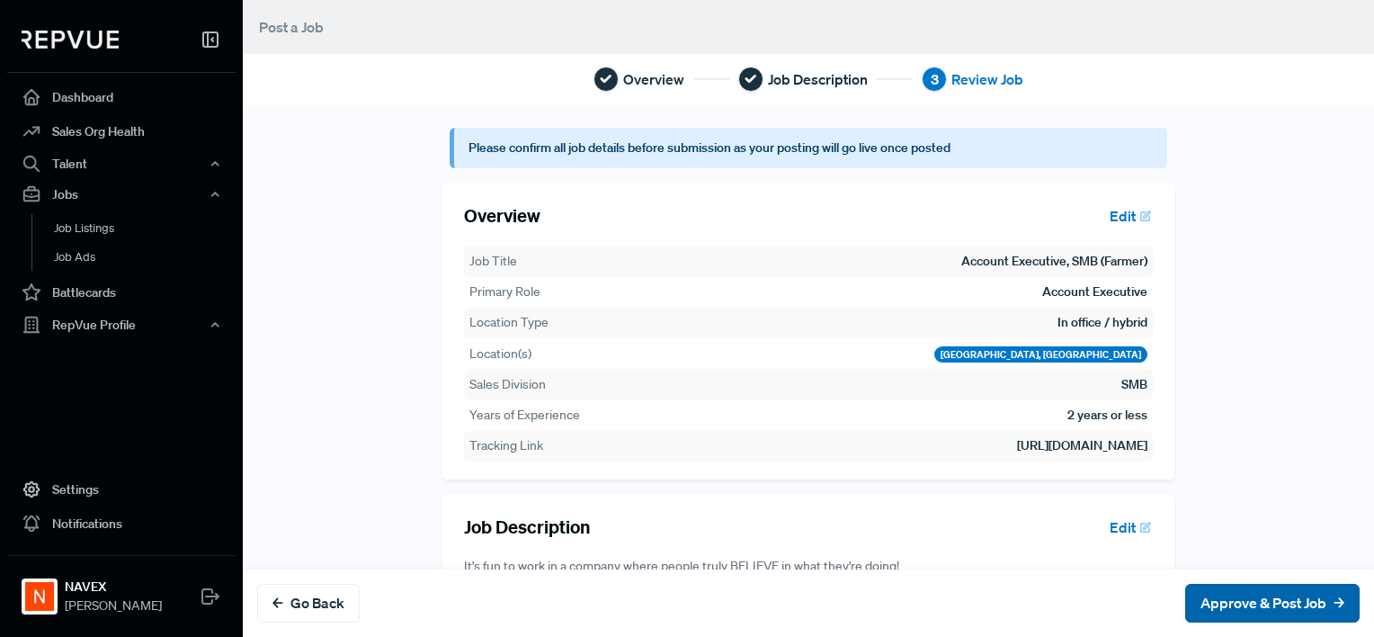
click at [1243, 608] on button "Approve & Post Job" at bounding box center [1272, 603] width 174 height 39
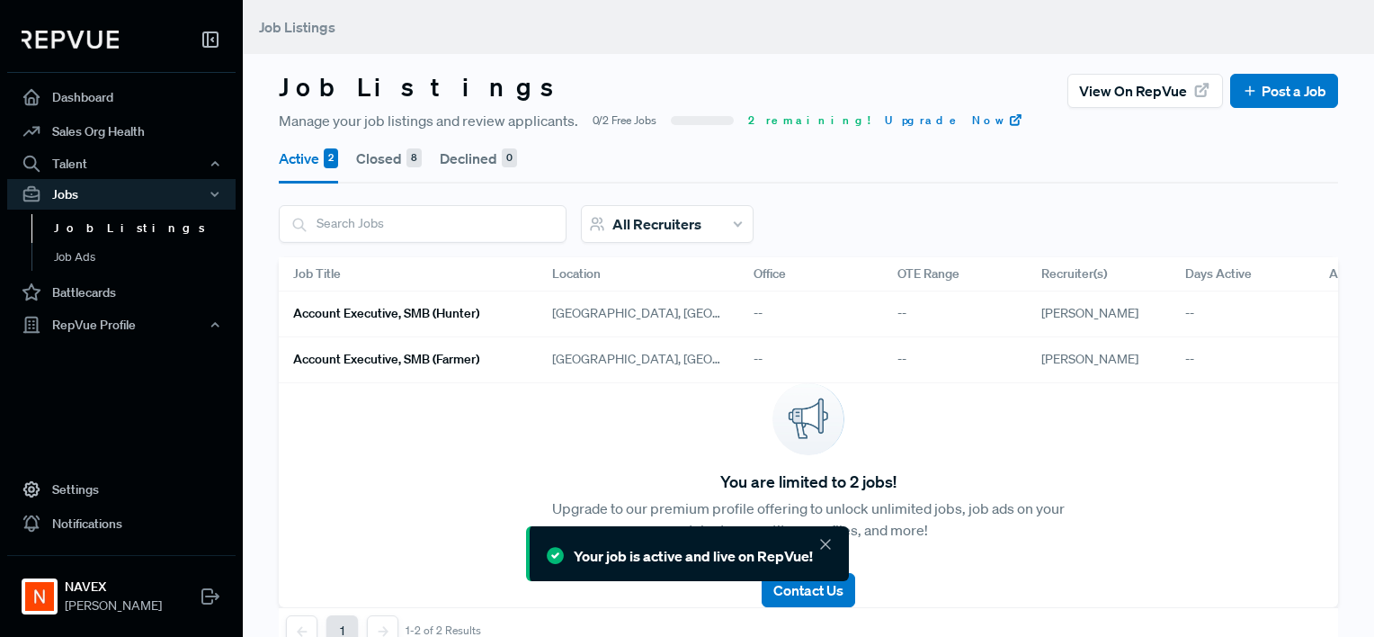
click at [413, 315] on h6 "Account Executive, SMB (Hunter)" at bounding box center [386, 313] width 186 height 15
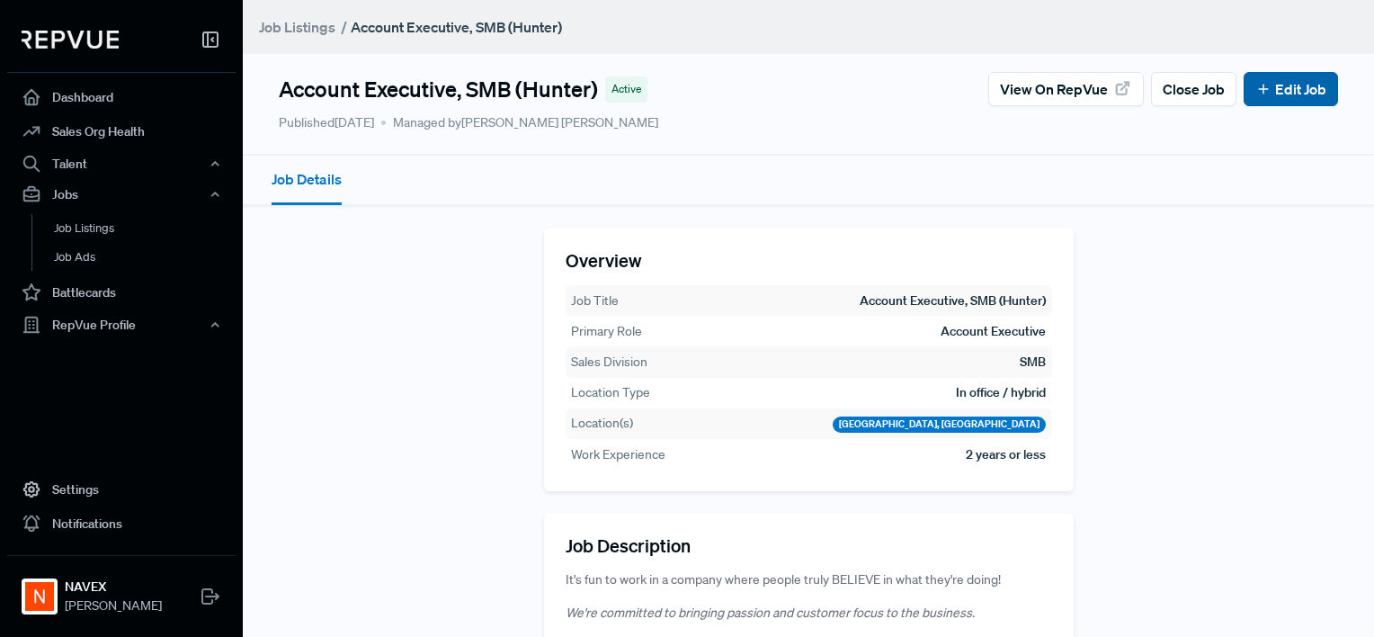
click at [1270, 94] on link "Edit Job" at bounding box center [1290, 89] width 71 height 22
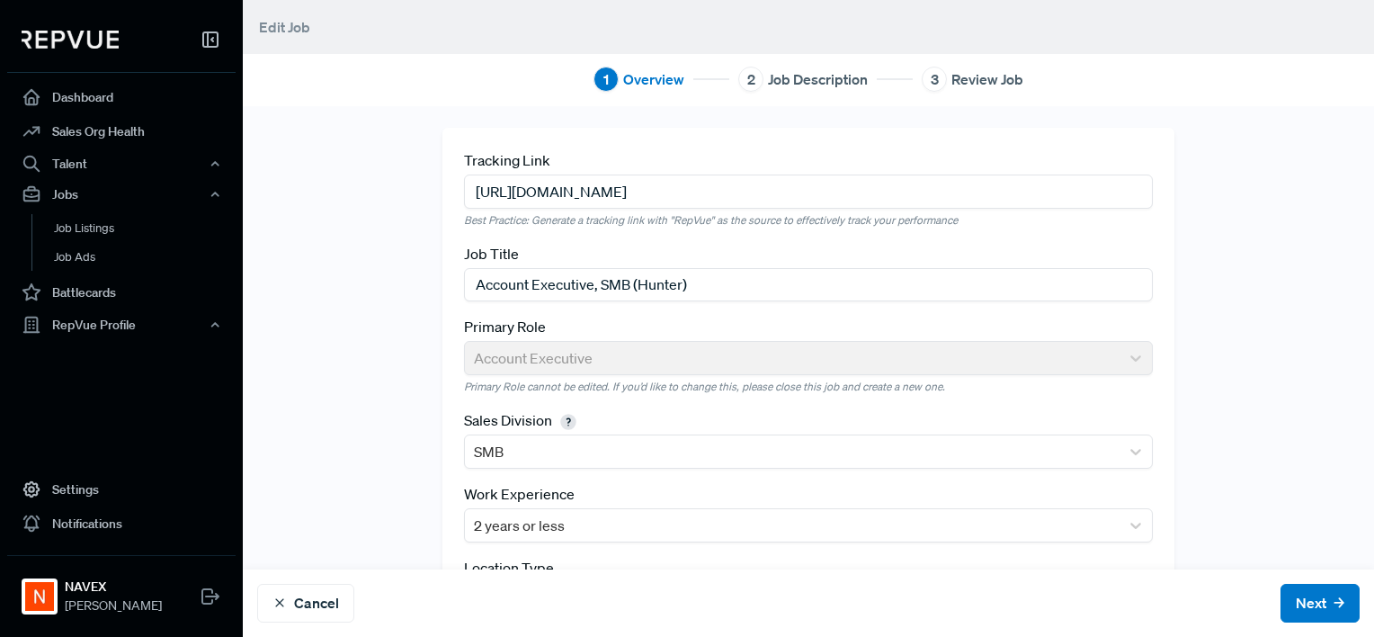
click at [606, 194] on input "[URL][DOMAIN_NAME]" at bounding box center [809, 190] width 690 height 33
drag, startPoint x: 469, startPoint y: 194, endPoint x: 1374, endPoint y: 238, distance: 906.6
click at [1373, 238] on html "Dashboard Sales Org Health Talent Talent Data Talent Profiles Talent Competitor…" at bounding box center [687, 386] width 1374 height 772
paste input "6106"
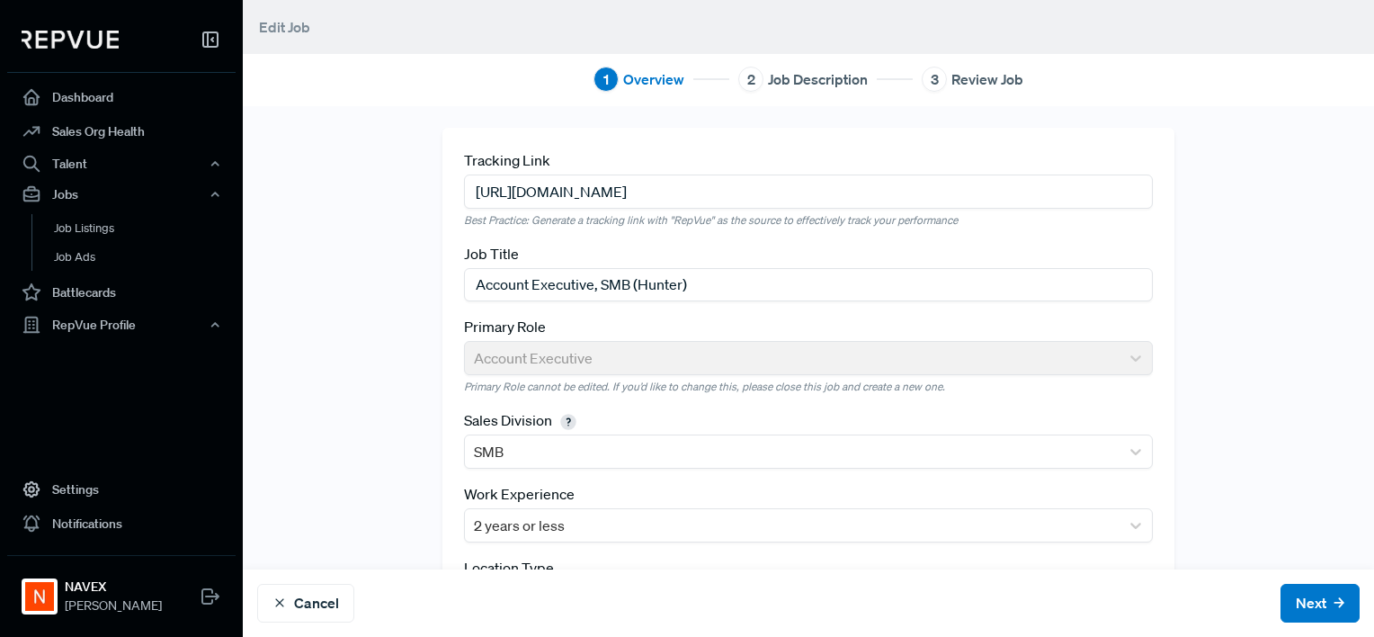
scroll to position [176, 0]
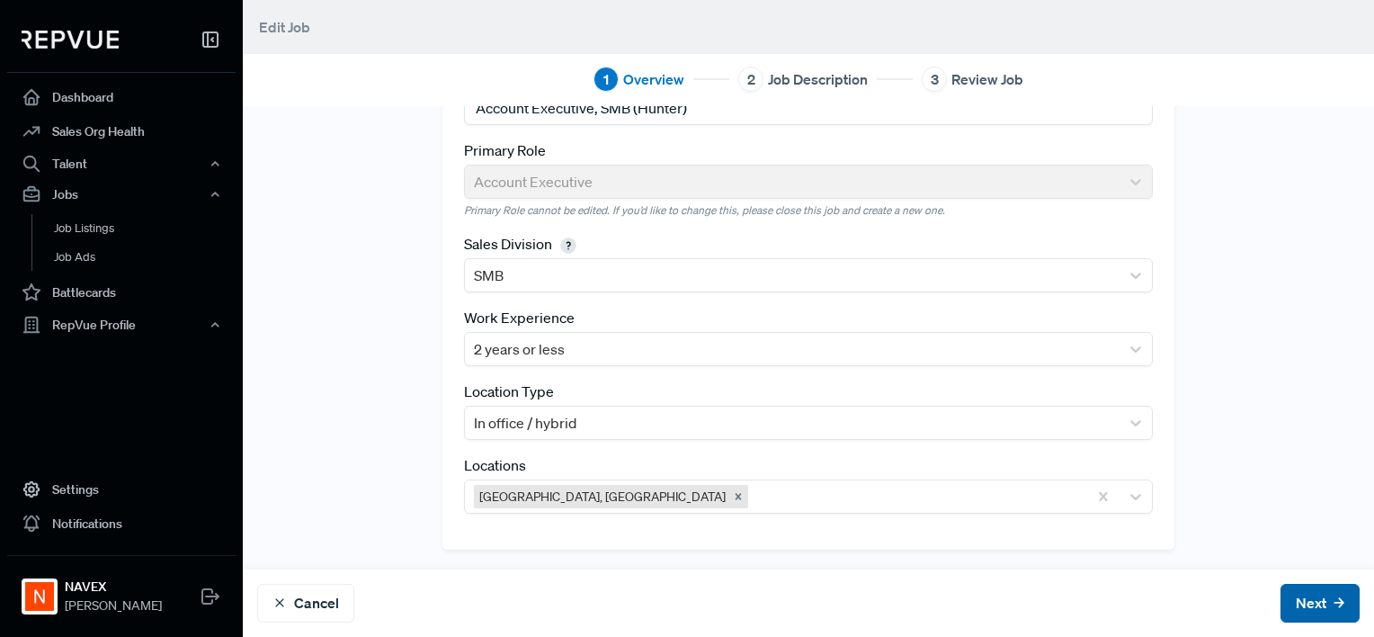
type input "[URL][DOMAIN_NAME]"
click at [1287, 597] on button "Next" at bounding box center [1320, 603] width 79 height 39
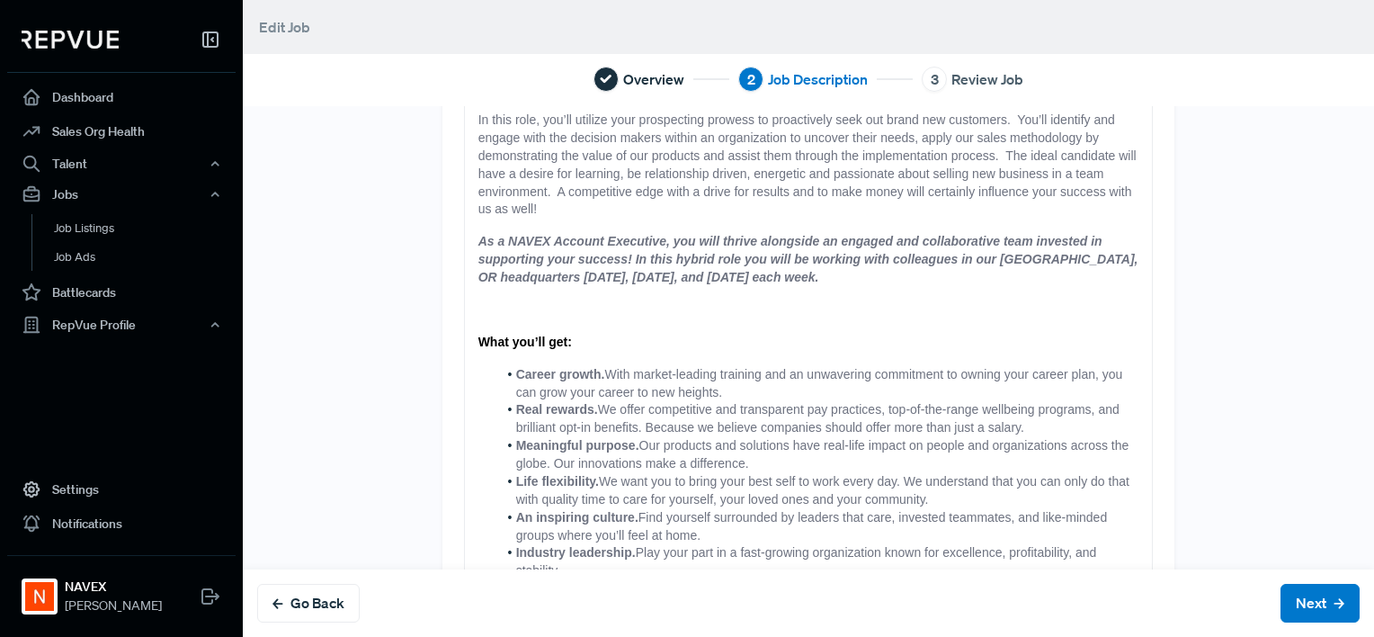
scroll to position [353, 0]
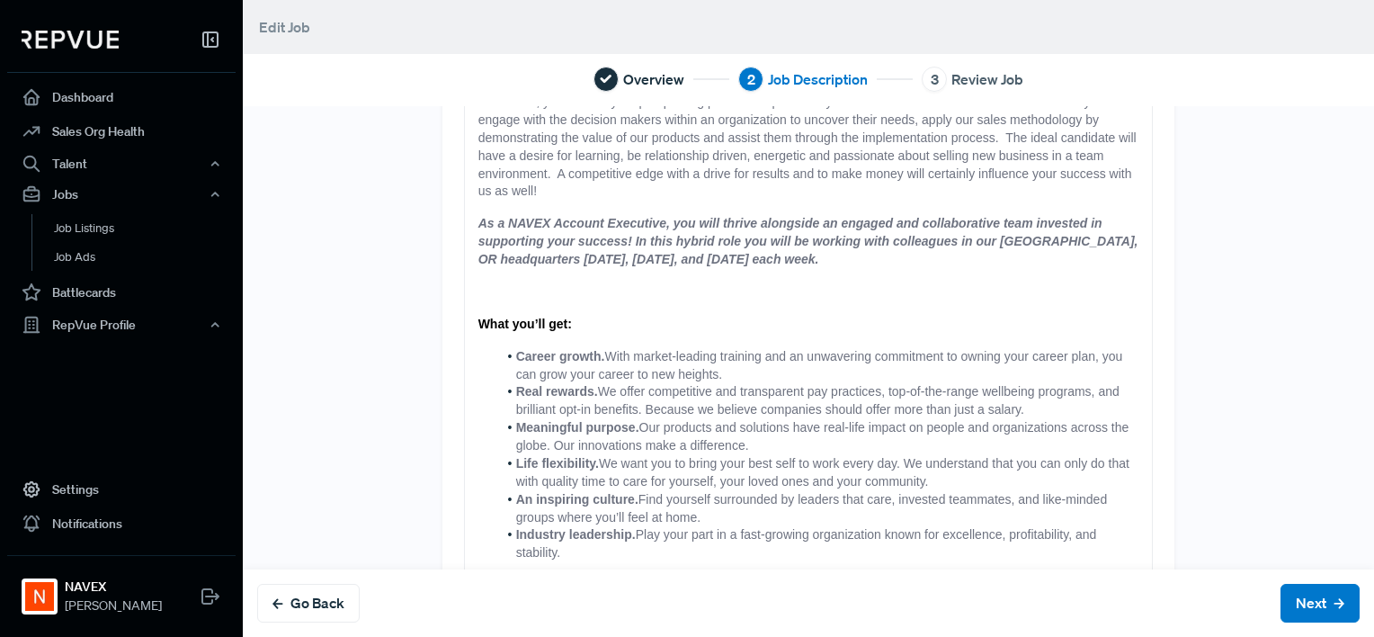
click at [478, 284] on p at bounding box center [808, 292] width 661 height 18
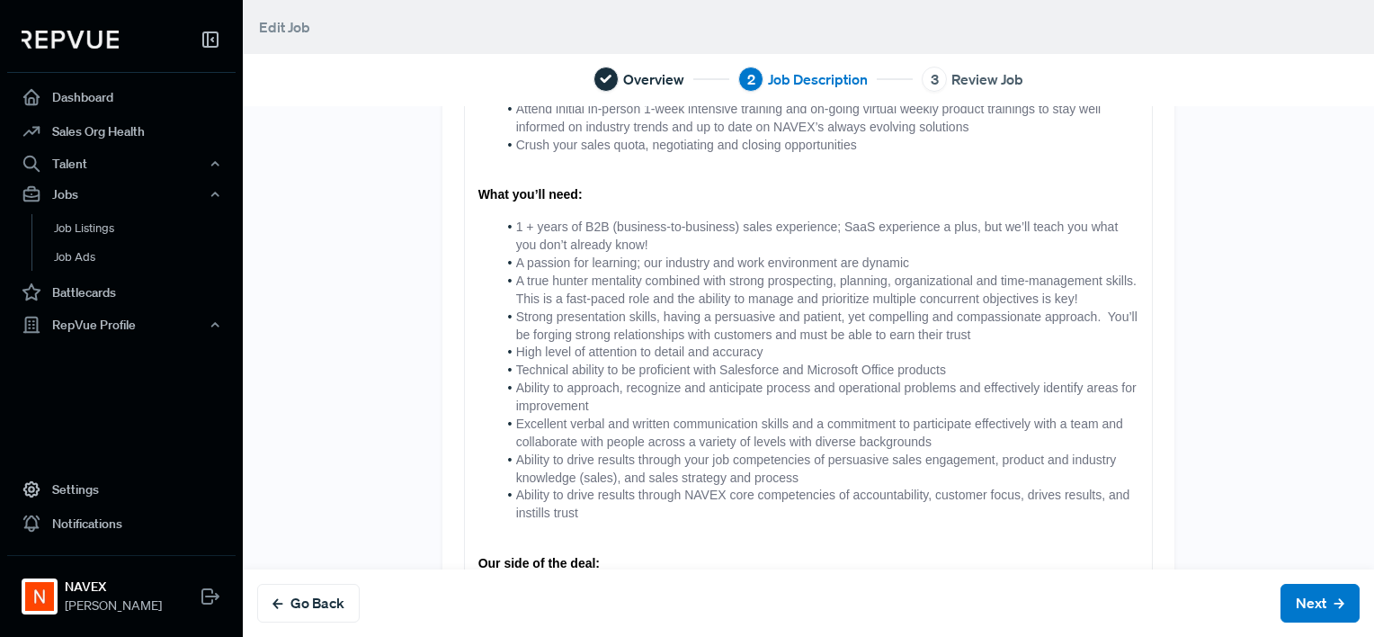
scroll to position [1495, 0]
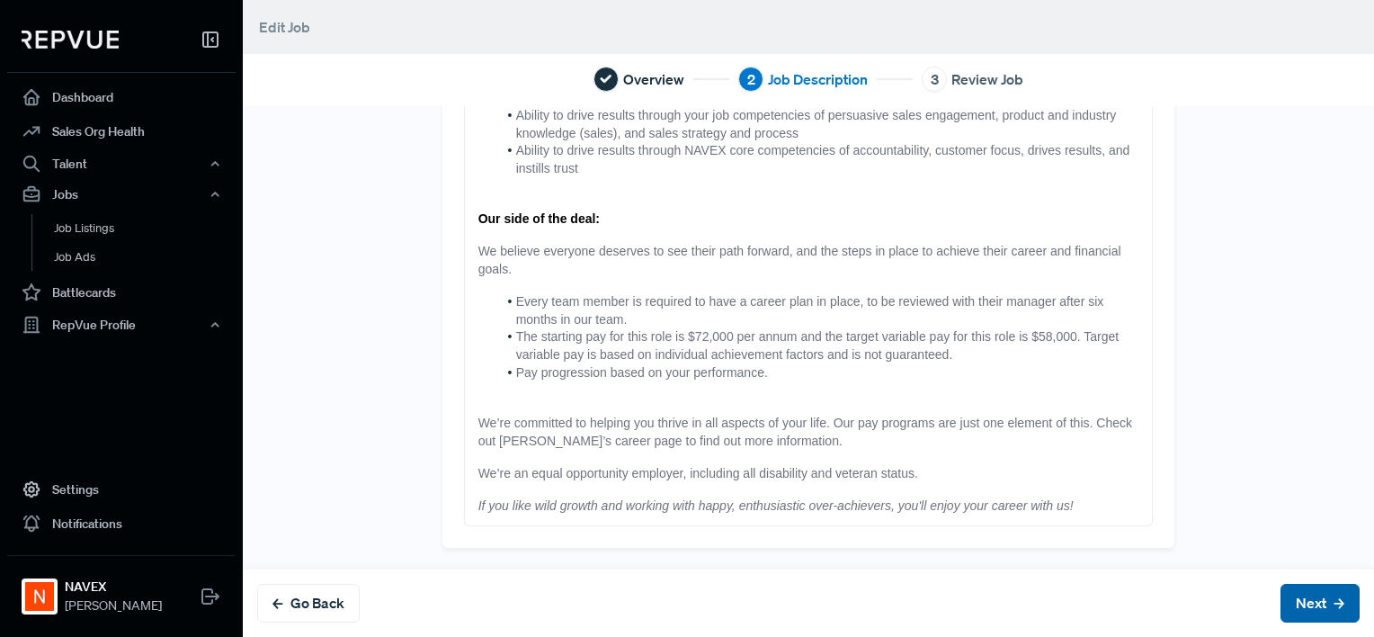
click at [1302, 596] on button "Next" at bounding box center [1320, 603] width 79 height 39
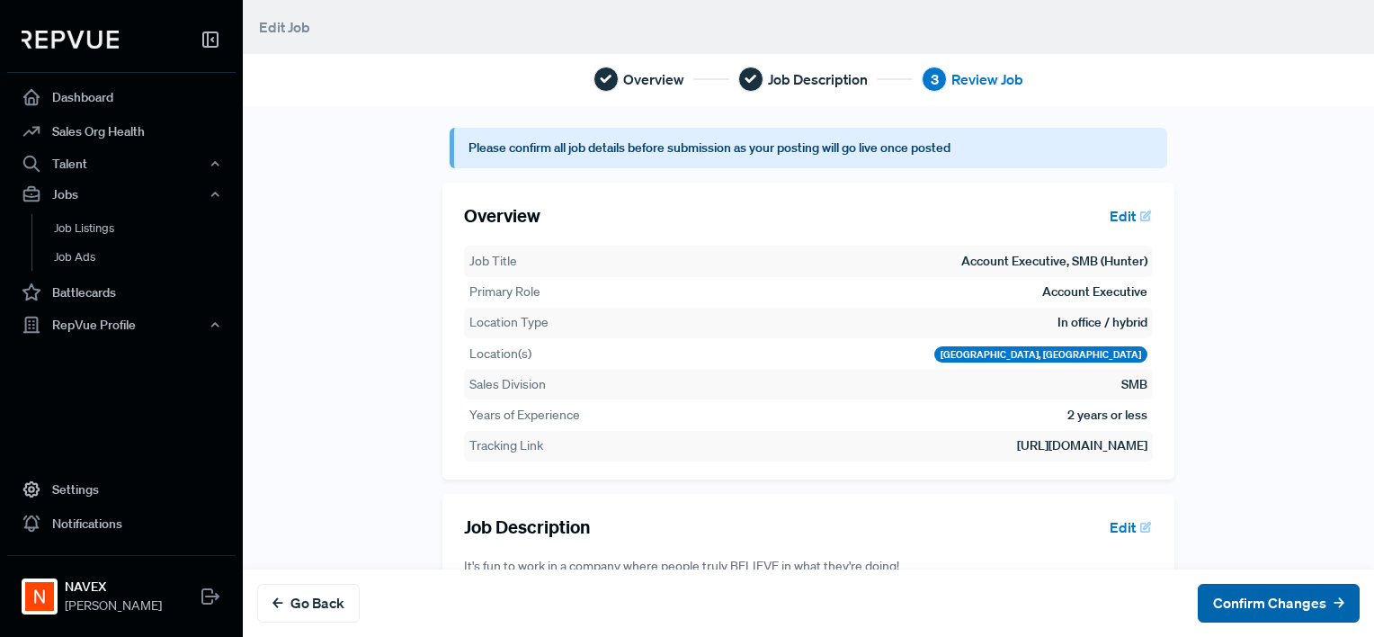
click at [1255, 605] on button "Confirm Changes" at bounding box center [1279, 603] width 162 height 39
